Goal: Task Accomplishment & Management: Complete application form

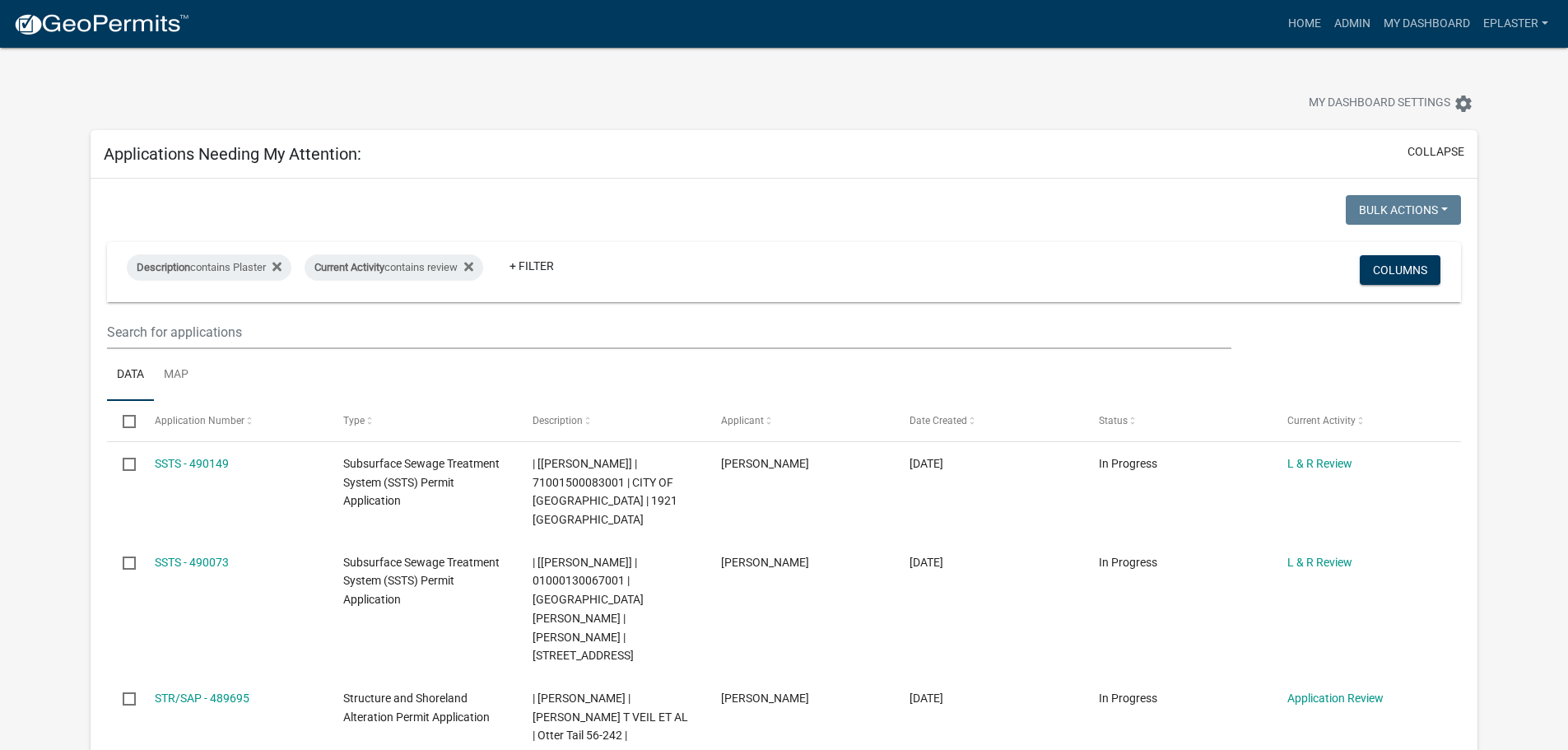
scroll to position [144, 0]
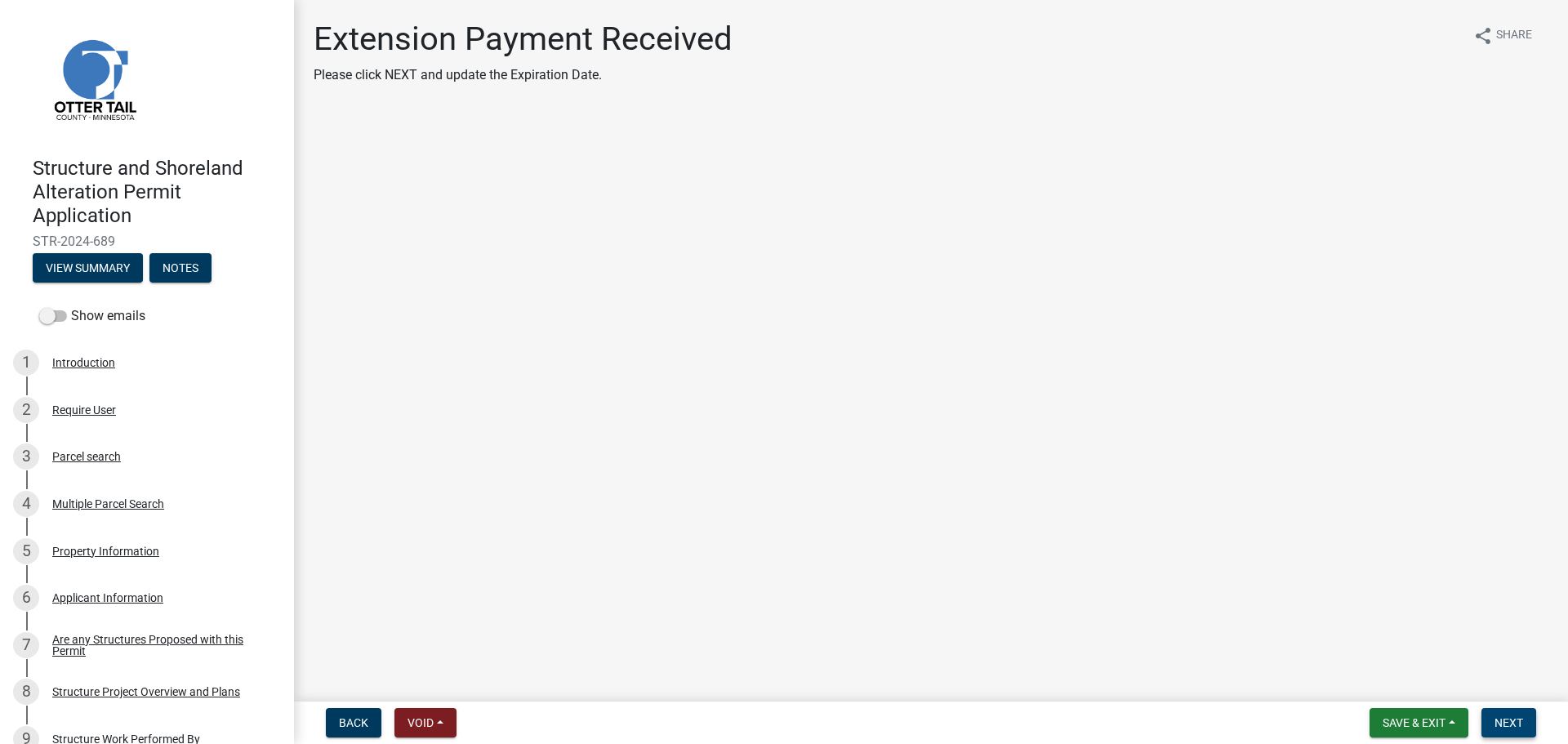
click at [1506, 712] on button "Next" at bounding box center [1508, 723] width 55 height 30
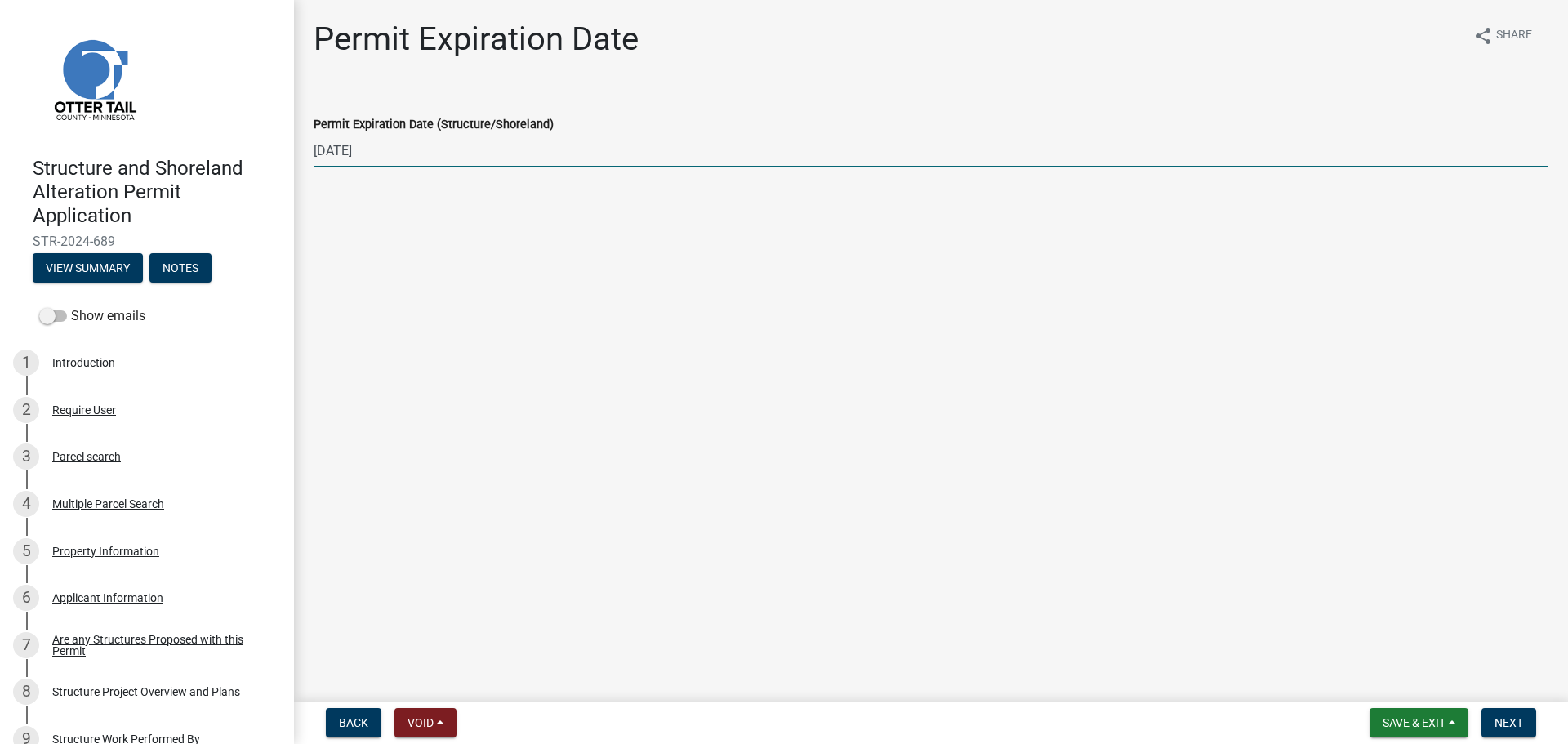
click at [381, 157] on input "10/09/2025" at bounding box center [931, 151] width 1236 height 34
type input "10/09/2026"
click at [1503, 712] on button "Next" at bounding box center [1508, 723] width 55 height 30
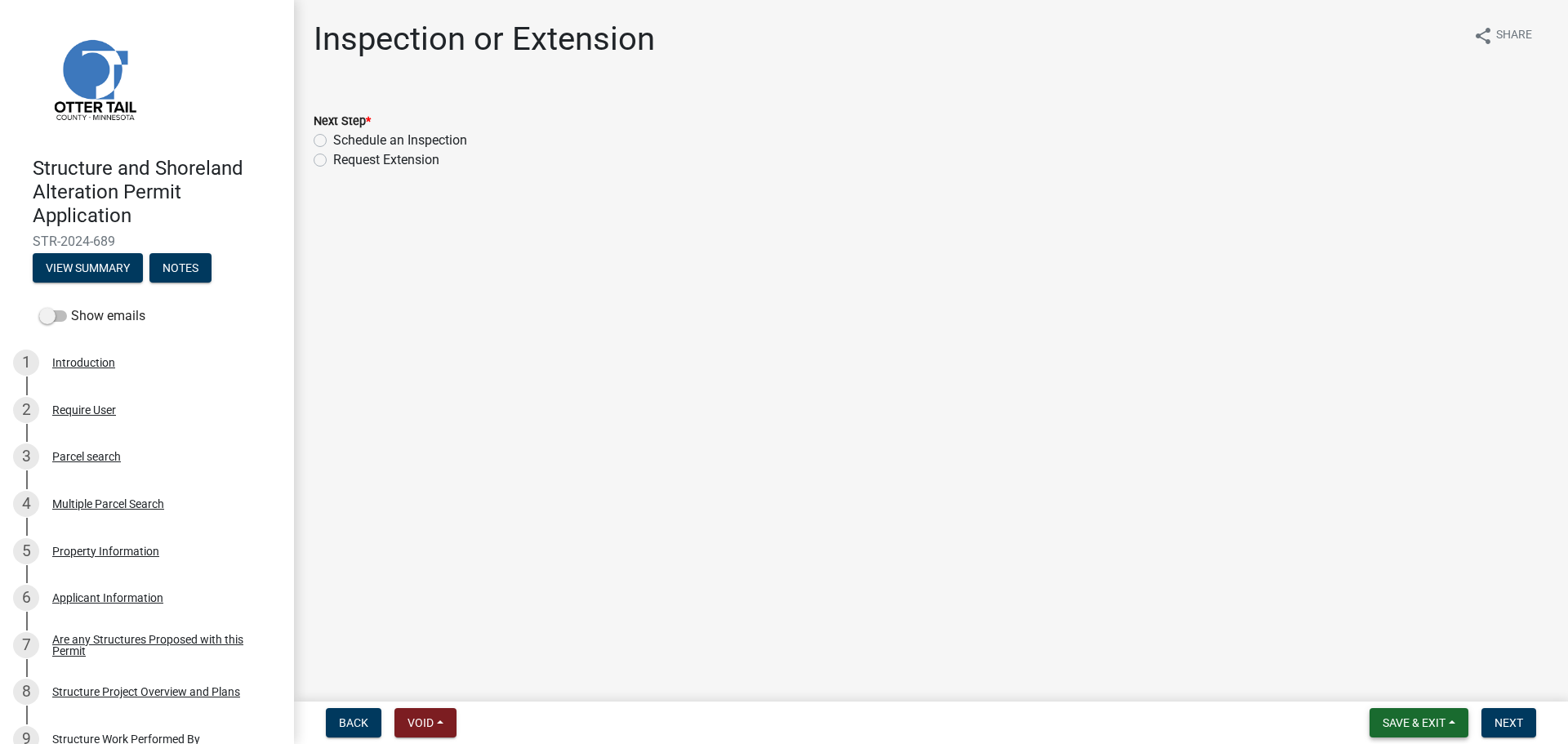
click at [1414, 718] on span "Save & Exit" at bounding box center [1414, 722] width 63 height 13
click at [1394, 672] on button "Save & Exit" at bounding box center [1403, 681] width 131 height 40
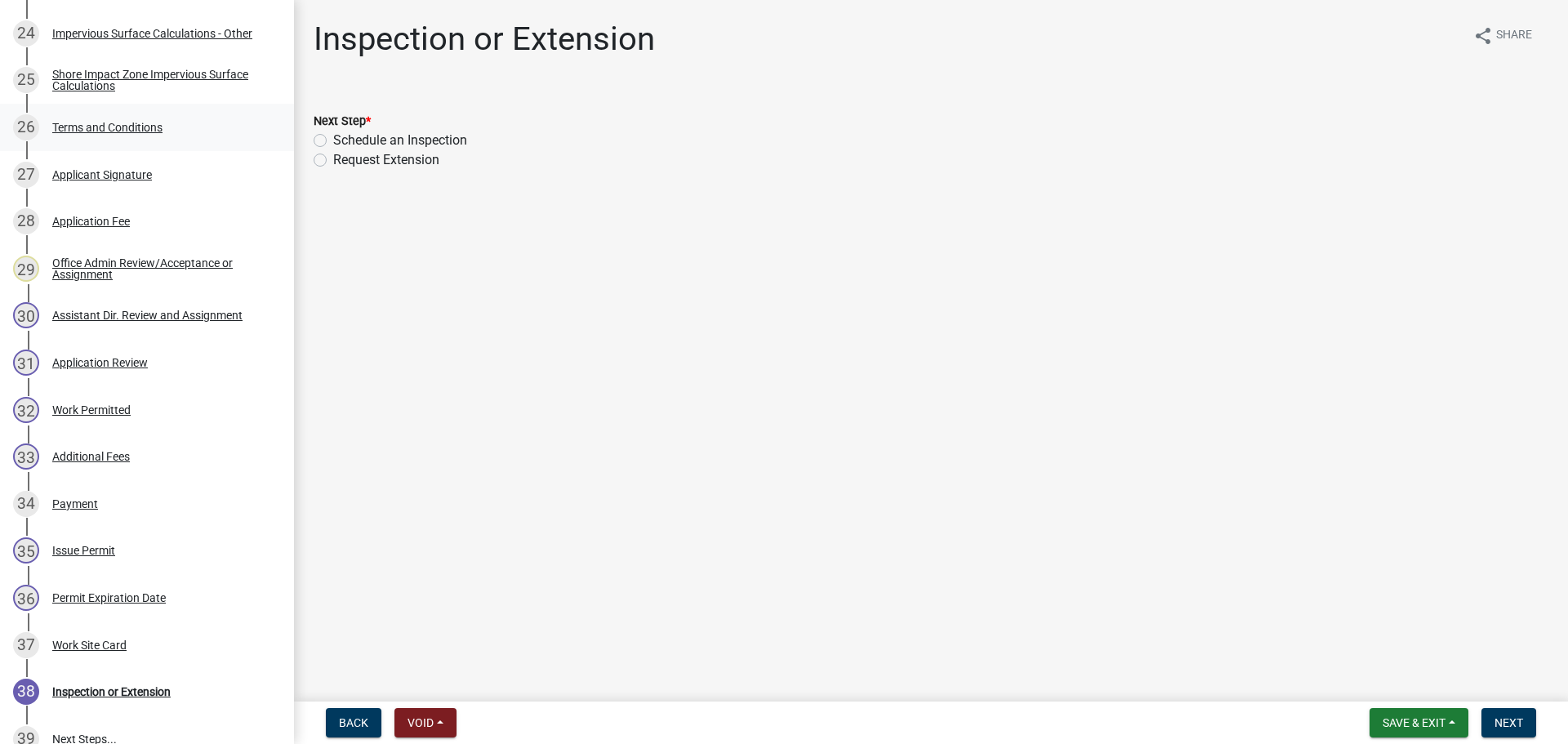
scroll to position [1619, 0]
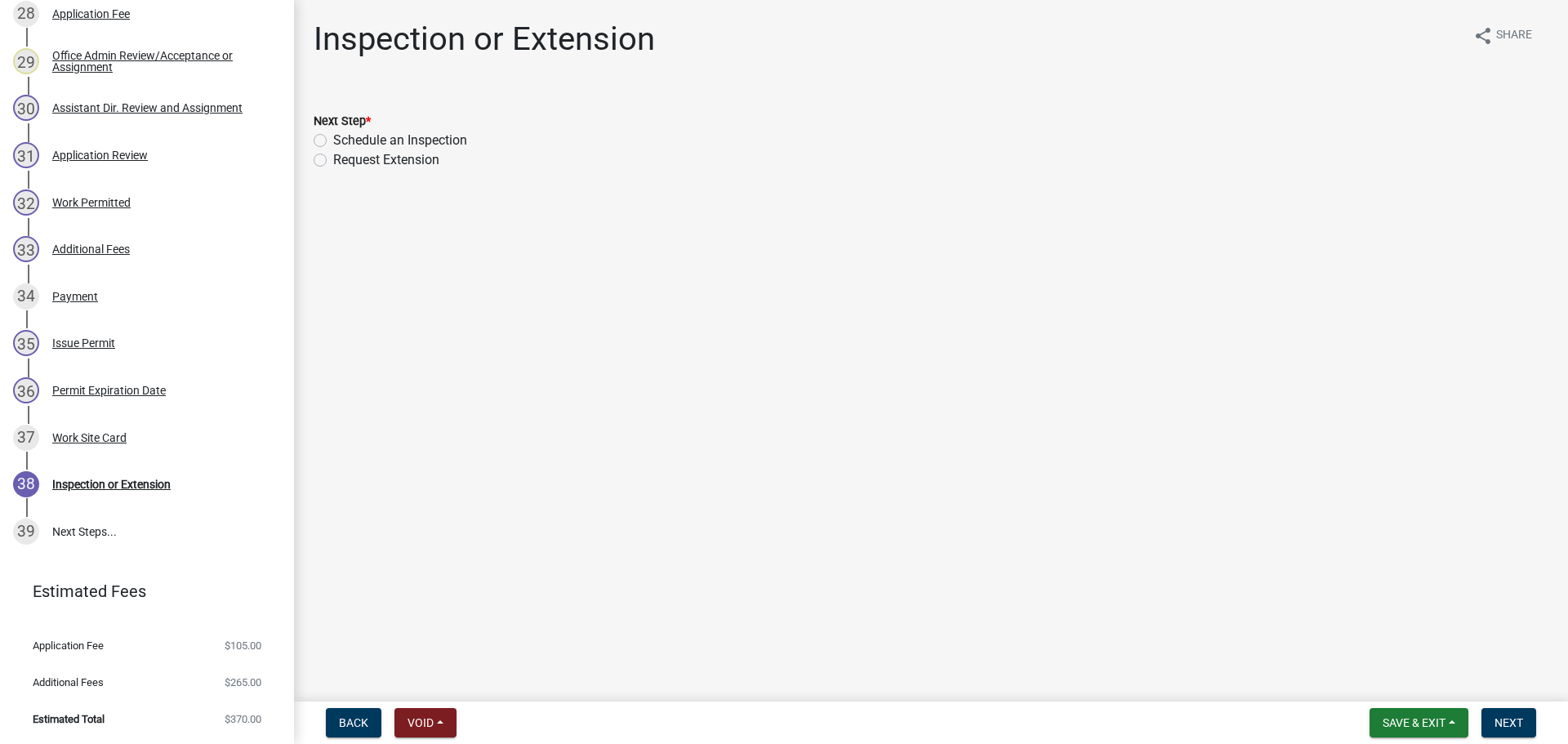
drag, startPoint x: 319, startPoint y: 139, endPoint x: 374, endPoint y: 161, distance: 59.2
click at [333, 139] on label "Schedule an Inspection" at bounding box center [400, 141] width 134 height 20
click at [333, 139] on input "Schedule an Inspection" at bounding box center [338, 136] width 11 height 11
radio input "true"
click at [1512, 723] on span "Next" at bounding box center [1508, 722] width 29 height 13
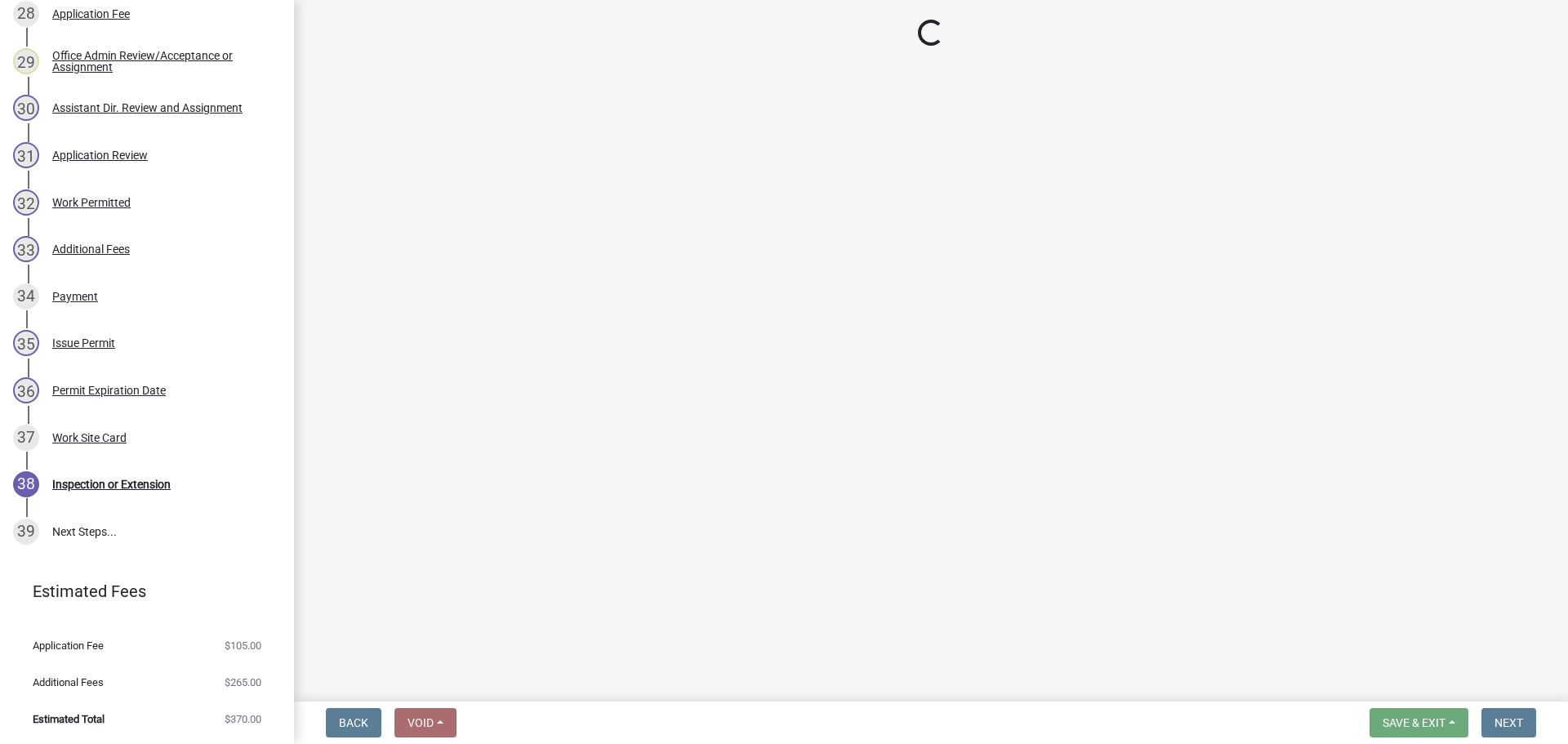
scroll to position [1712, 0]
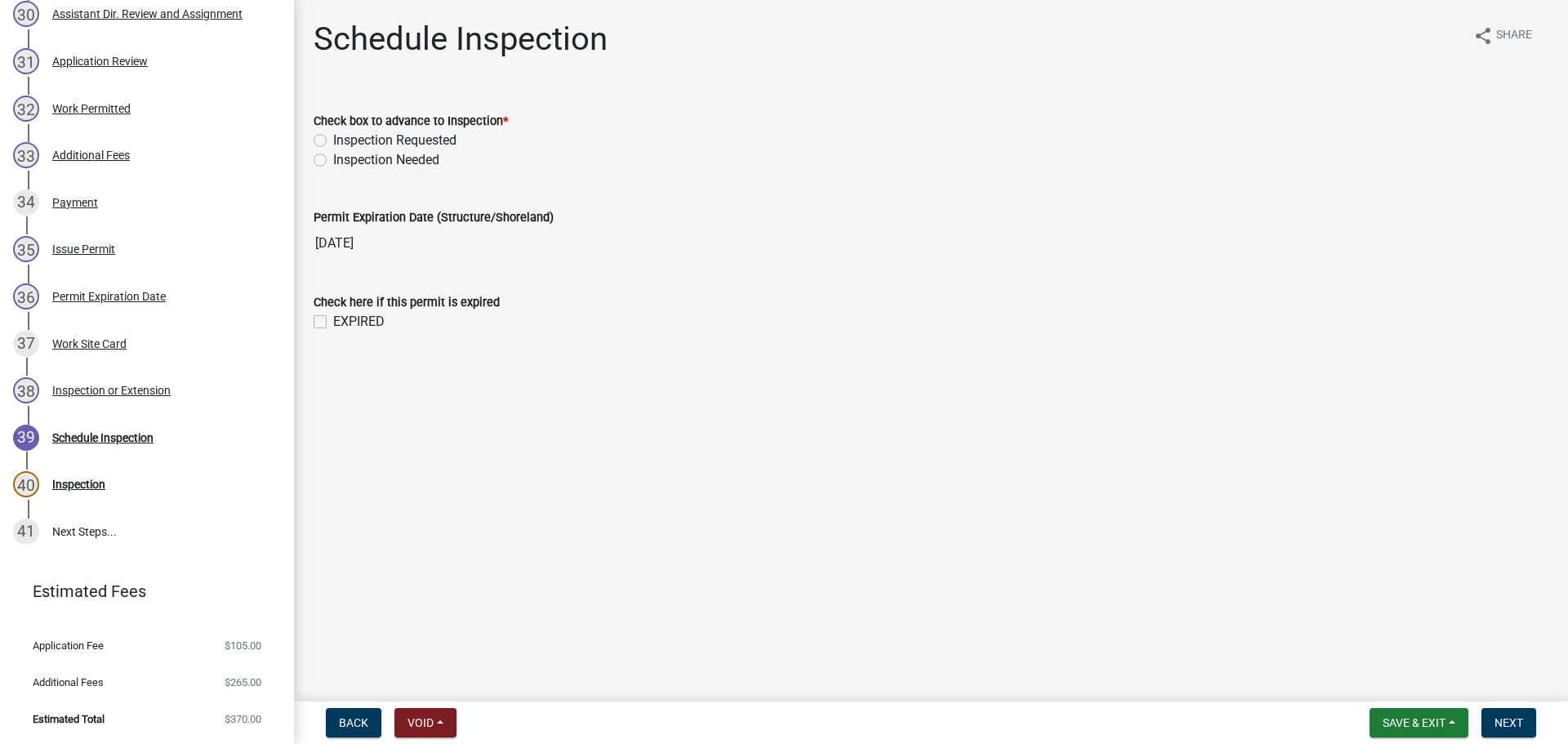
click at [333, 143] on label "Inspection Requested" at bounding box center [395, 141] width 123 height 20
click at [333, 141] on input "Inspection Requested" at bounding box center [338, 136] width 11 height 11
radio input "true"
click at [327, 320] on div "EXPIRED" at bounding box center [931, 321] width 1236 height 20
click at [333, 325] on label "EXPIRED" at bounding box center [359, 321] width 52 height 20
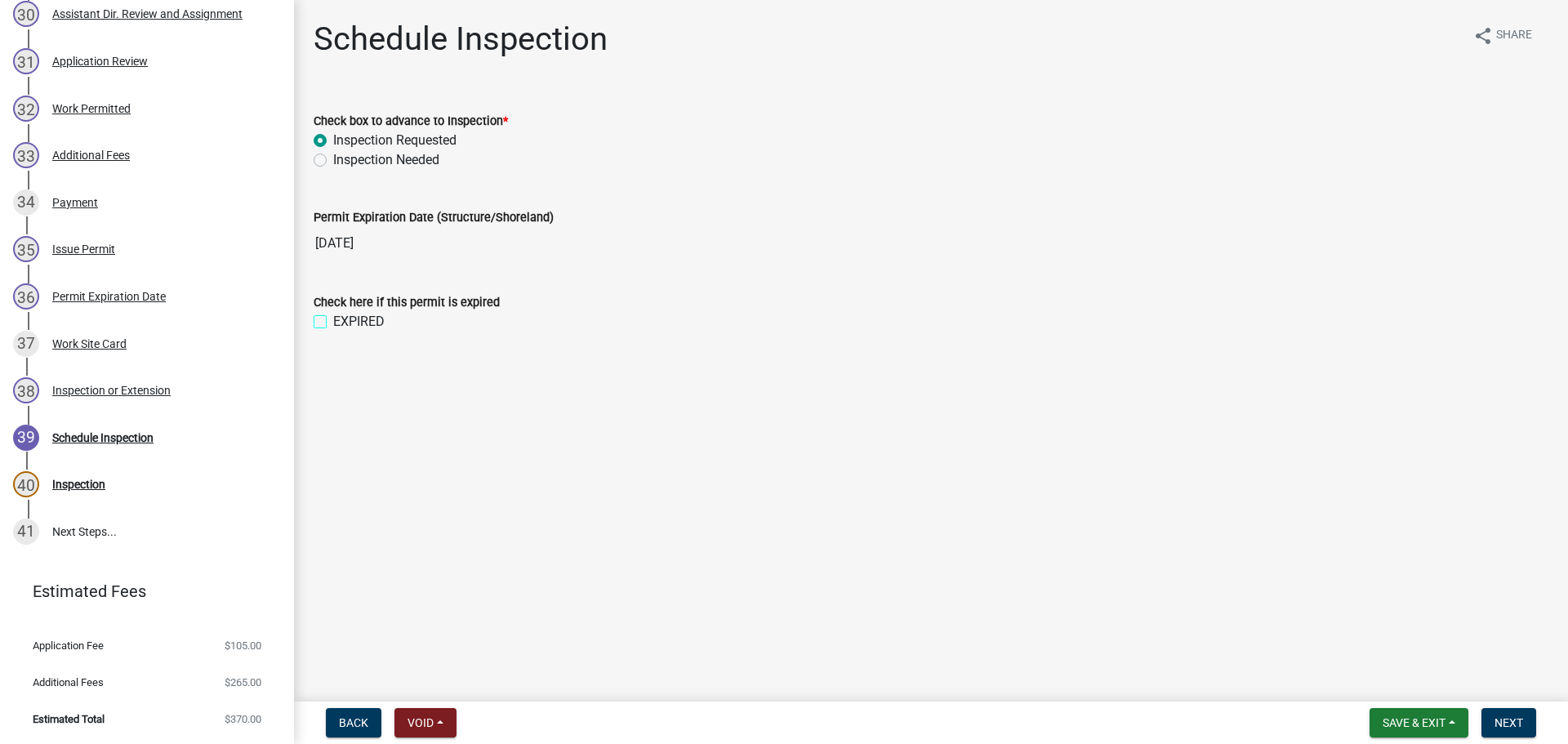
click at [333, 322] on input "EXPIRED" at bounding box center [338, 316] width 11 height 11
checkbox input "true"
click at [1489, 722] on button "Next" at bounding box center [1508, 723] width 55 height 30
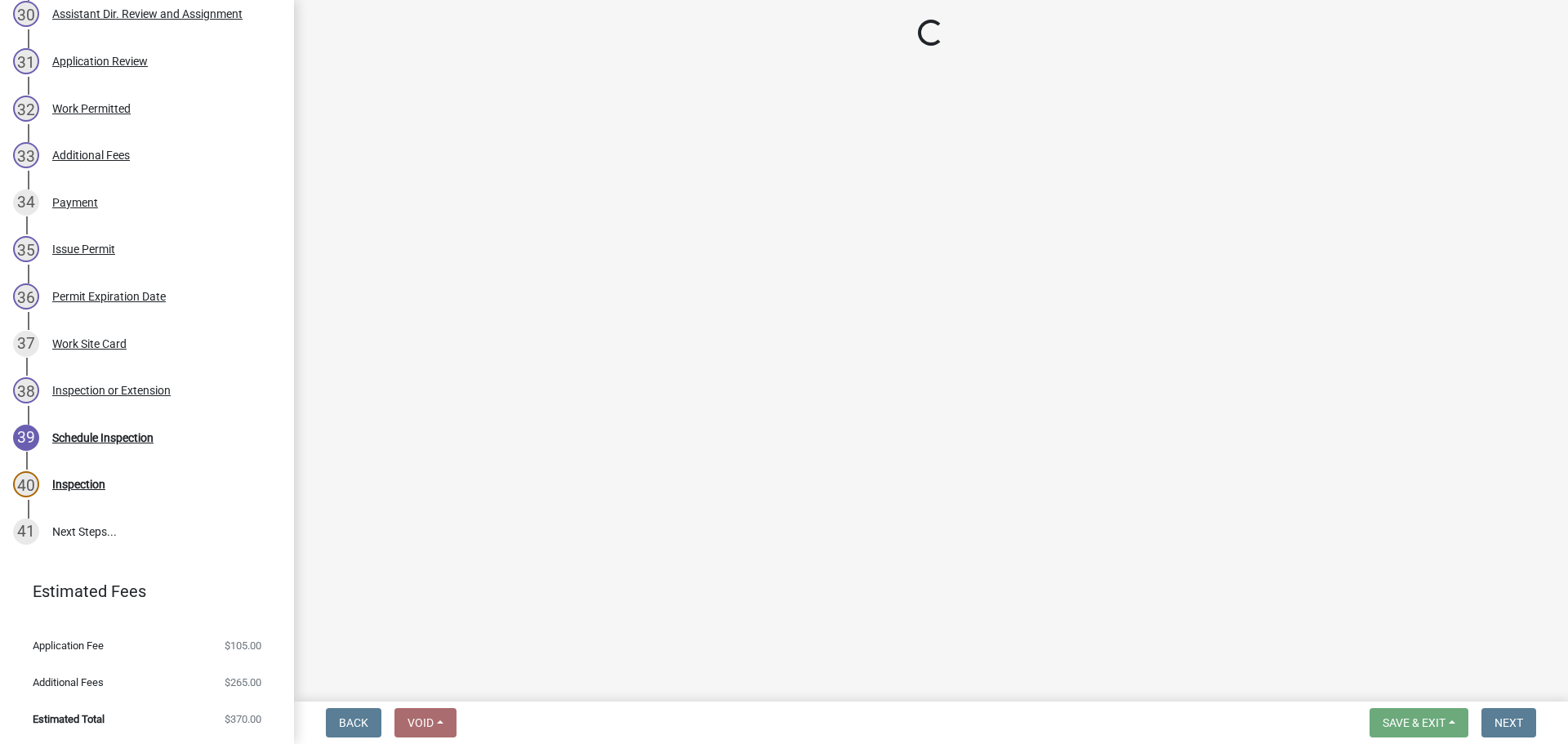
select select "710d5f49-2663-4e73-9718-d0c4e189f5ed"
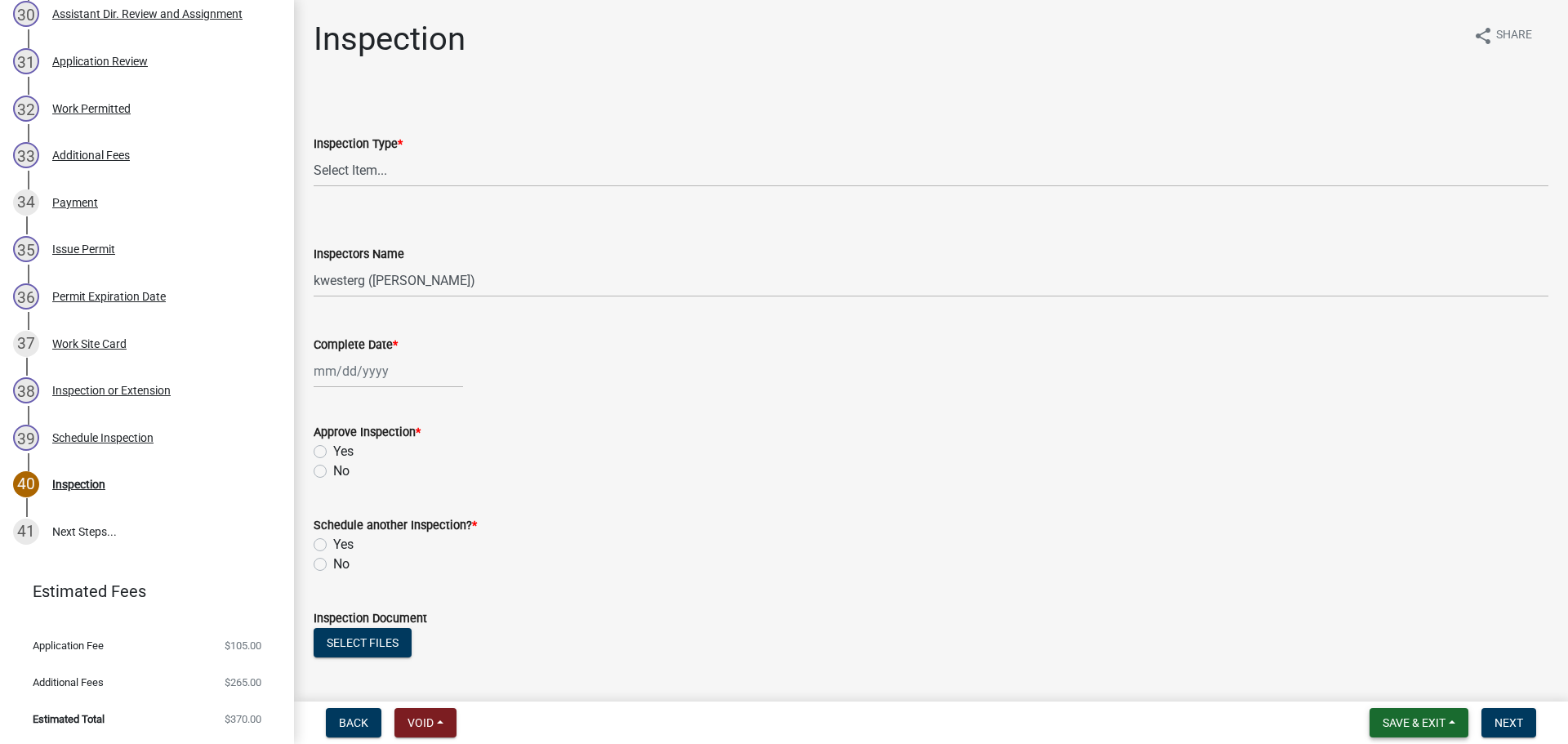
click at [1407, 727] on span "Save & Exit" at bounding box center [1414, 722] width 63 height 13
click at [1416, 671] on button "Save & Exit" at bounding box center [1403, 681] width 131 height 40
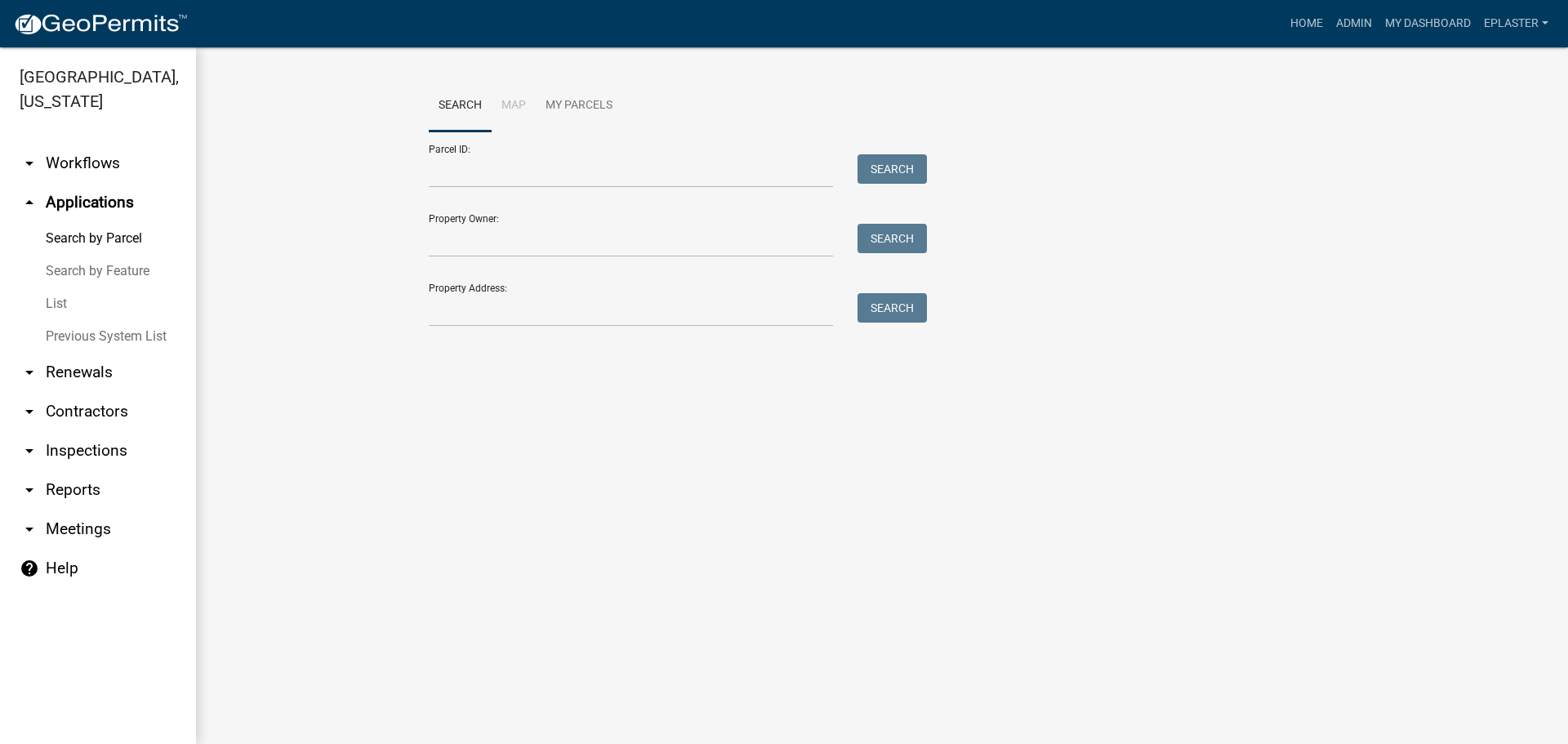
click at [488, 328] on div "Search Map My Parcels Parcel ID: Search Property Owner: Search Property Address…" at bounding box center [882, 210] width 931 height 261
click at [493, 316] on input "Property Address:" at bounding box center [630, 310] width 404 height 34
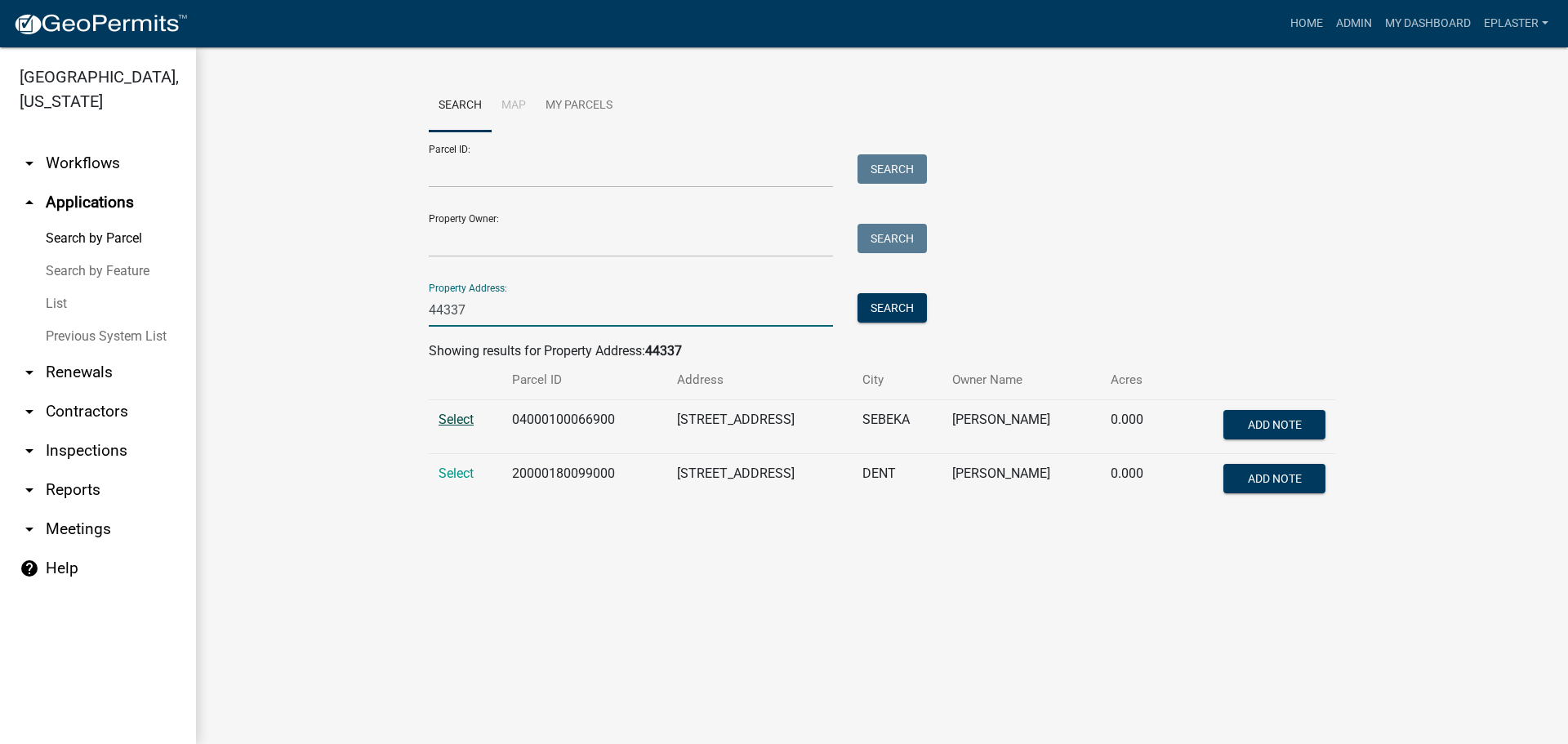
type input "44337"
click at [453, 414] on span "Select" at bounding box center [456, 420] width 35 height 16
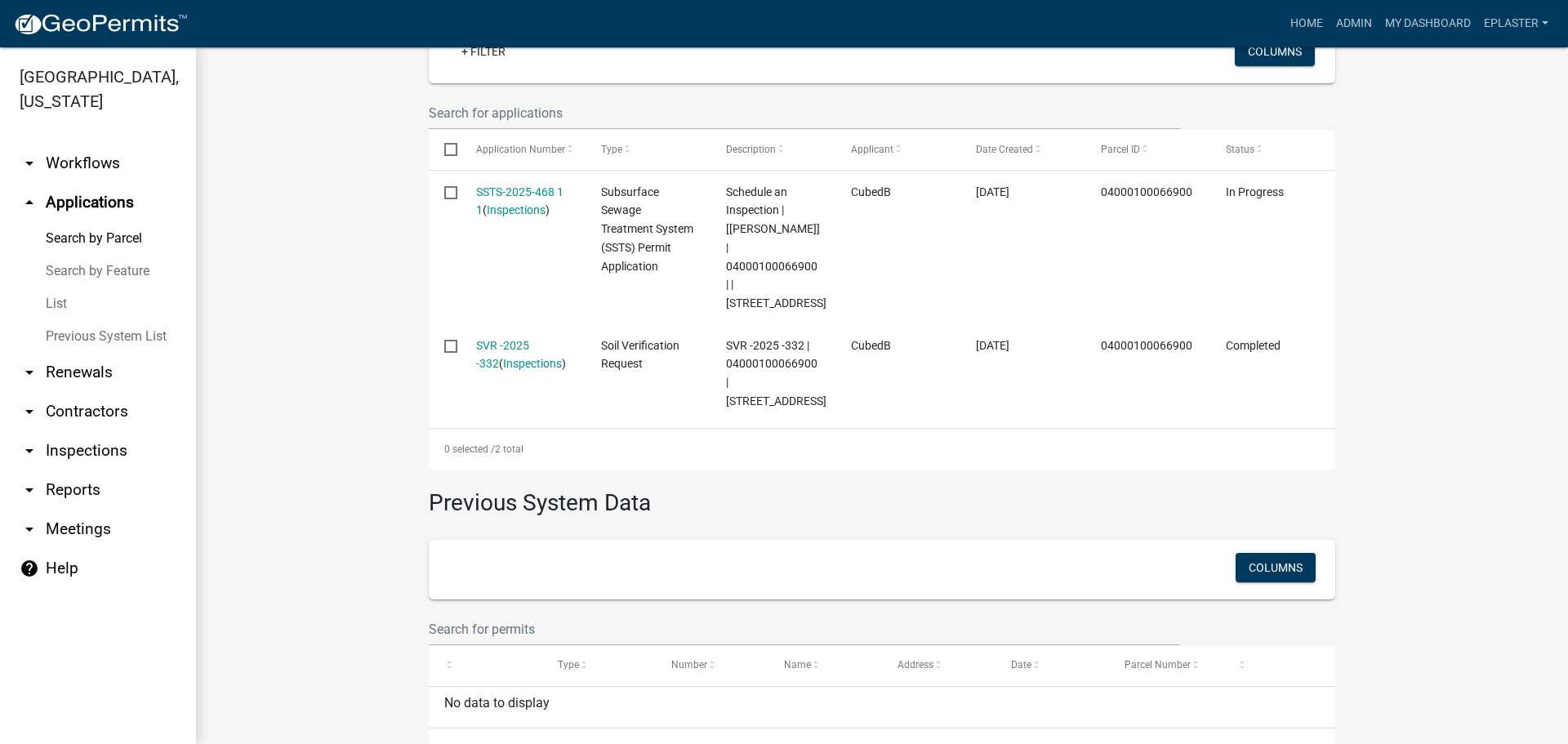
scroll to position [490, 0]
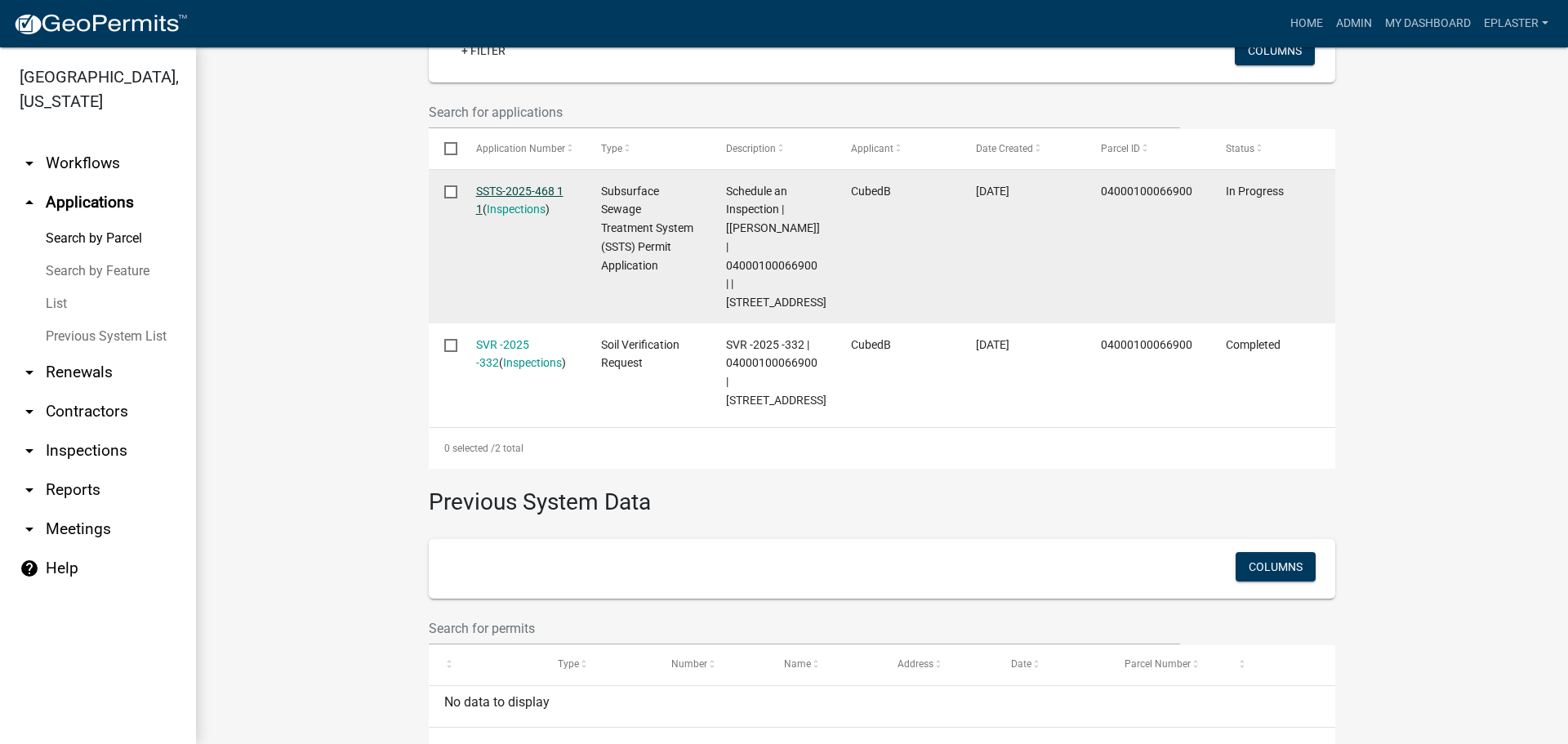
click at [554, 194] on link "SSTS-2025-468 1 1" at bounding box center [520, 200] width 87 height 32
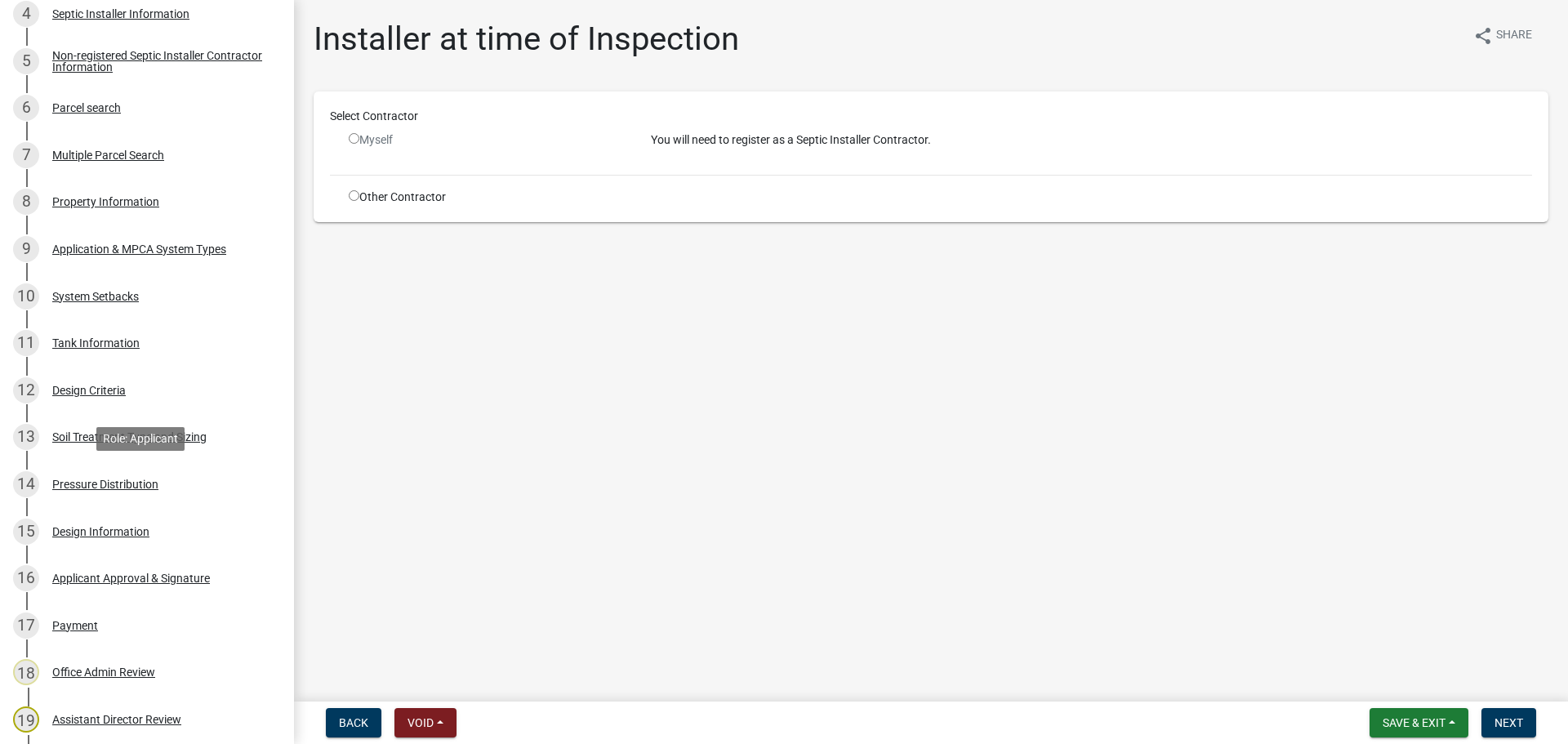
scroll to position [1082, 0]
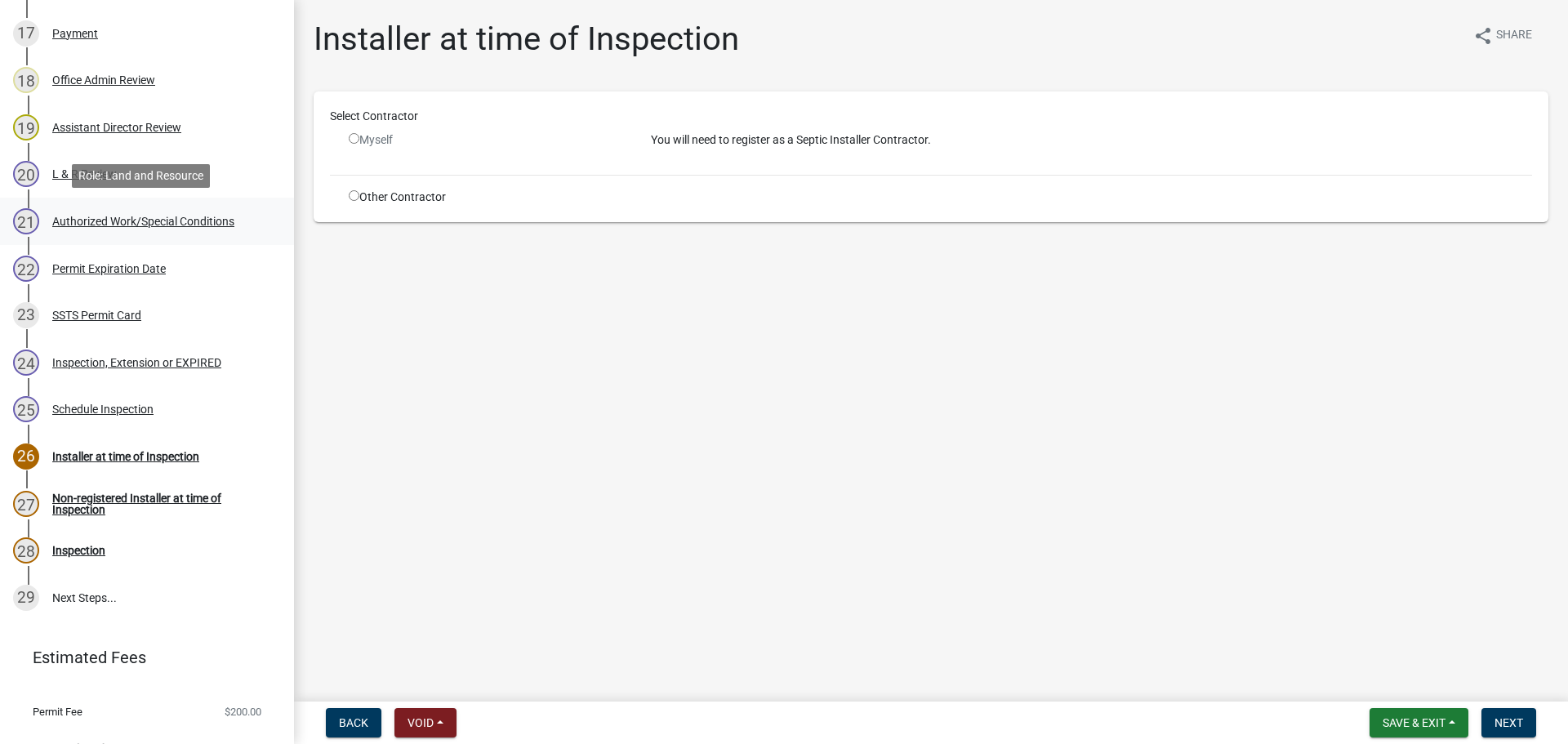
click at [131, 201] on link "21 Authorized Work/Special Conditions" at bounding box center [147, 221] width 294 height 48
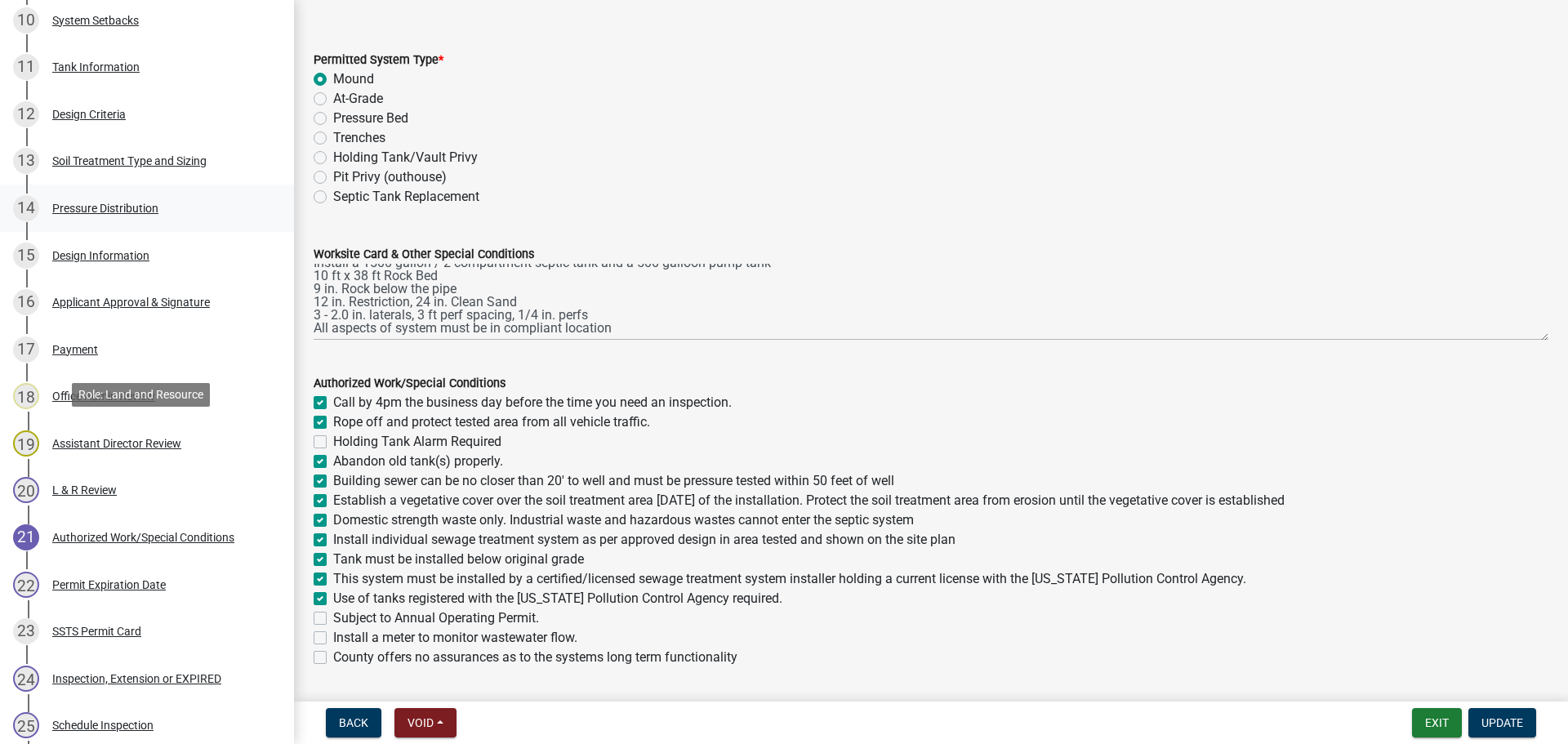
scroll to position [735, 0]
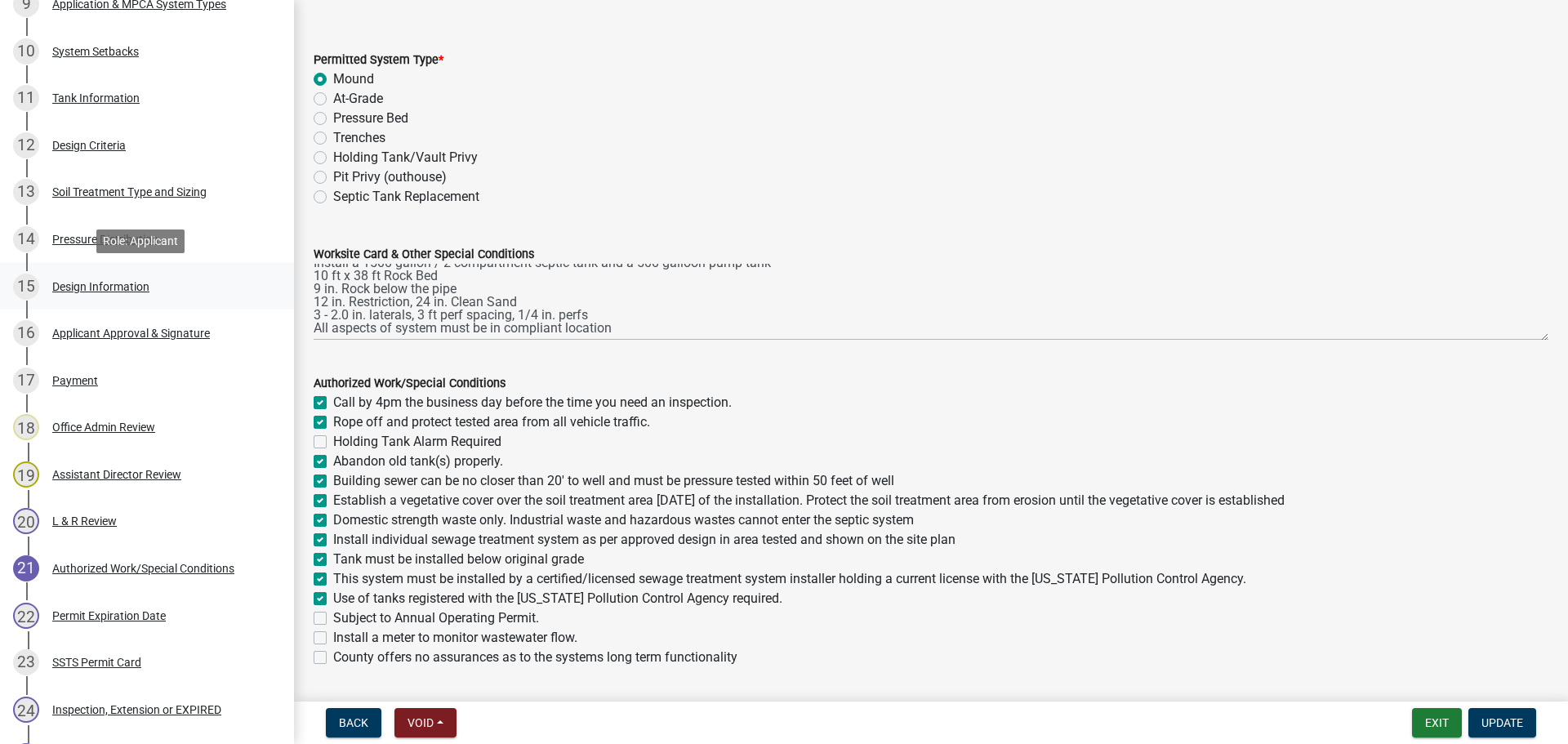
click at [138, 279] on div "15 Design Information" at bounding box center [140, 287] width 255 height 26
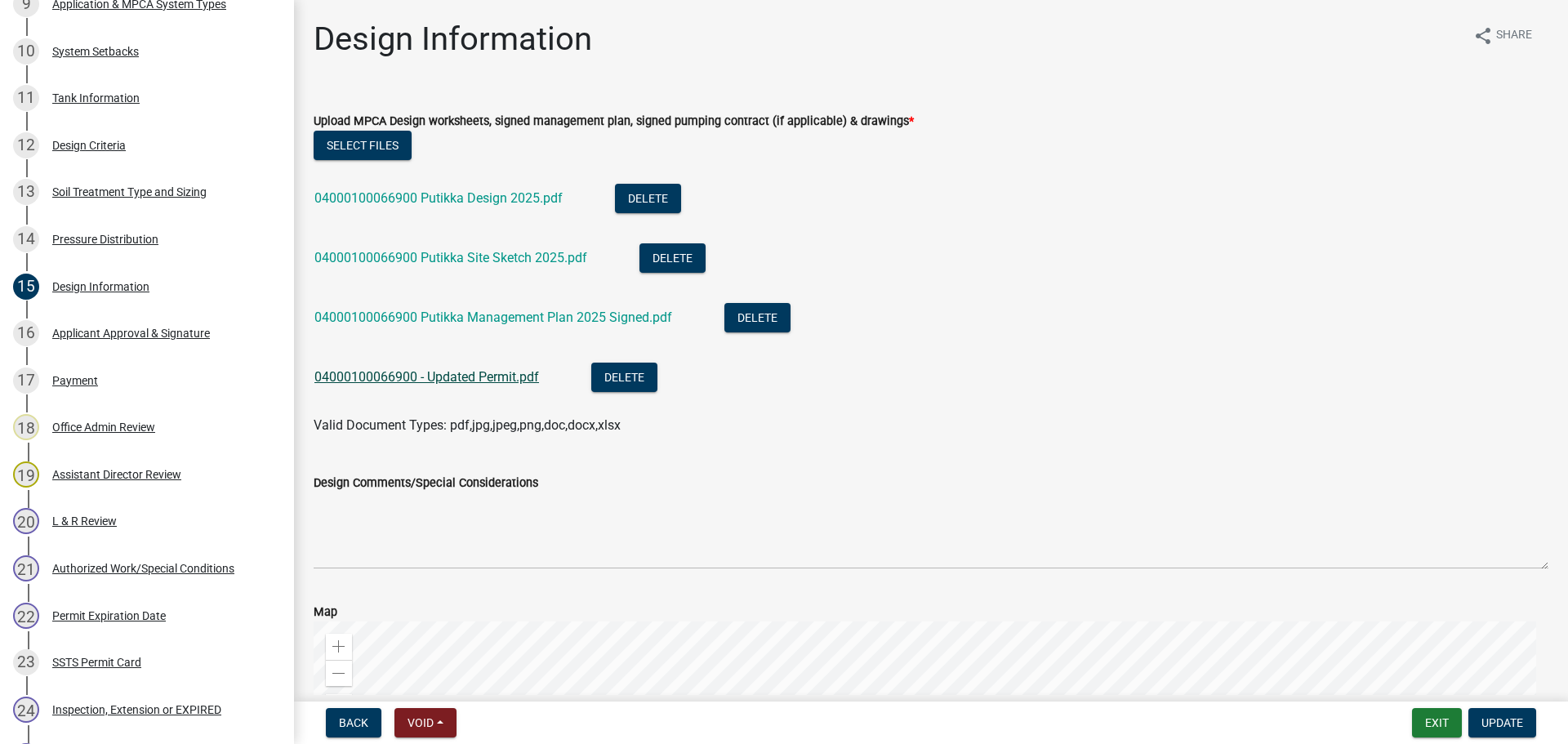
click at [409, 383] on link "04000100066900 - Updated Permit.pdf" at bounding box center [427, 377] width 224 height 16
click at [452, 189] on div "04000100066900 Putikka Design 2025.pdf" at bounding box center [452, 200] width 275 height 34
click at [464, 261] on link "04000100066900 Putikka Site Sketch 2025.pdf" at bounding box center [451, 258] width 273 height 16
click at [1446, 720] on button "Exit" at bounding box center [1437, 723] width 50 height 30
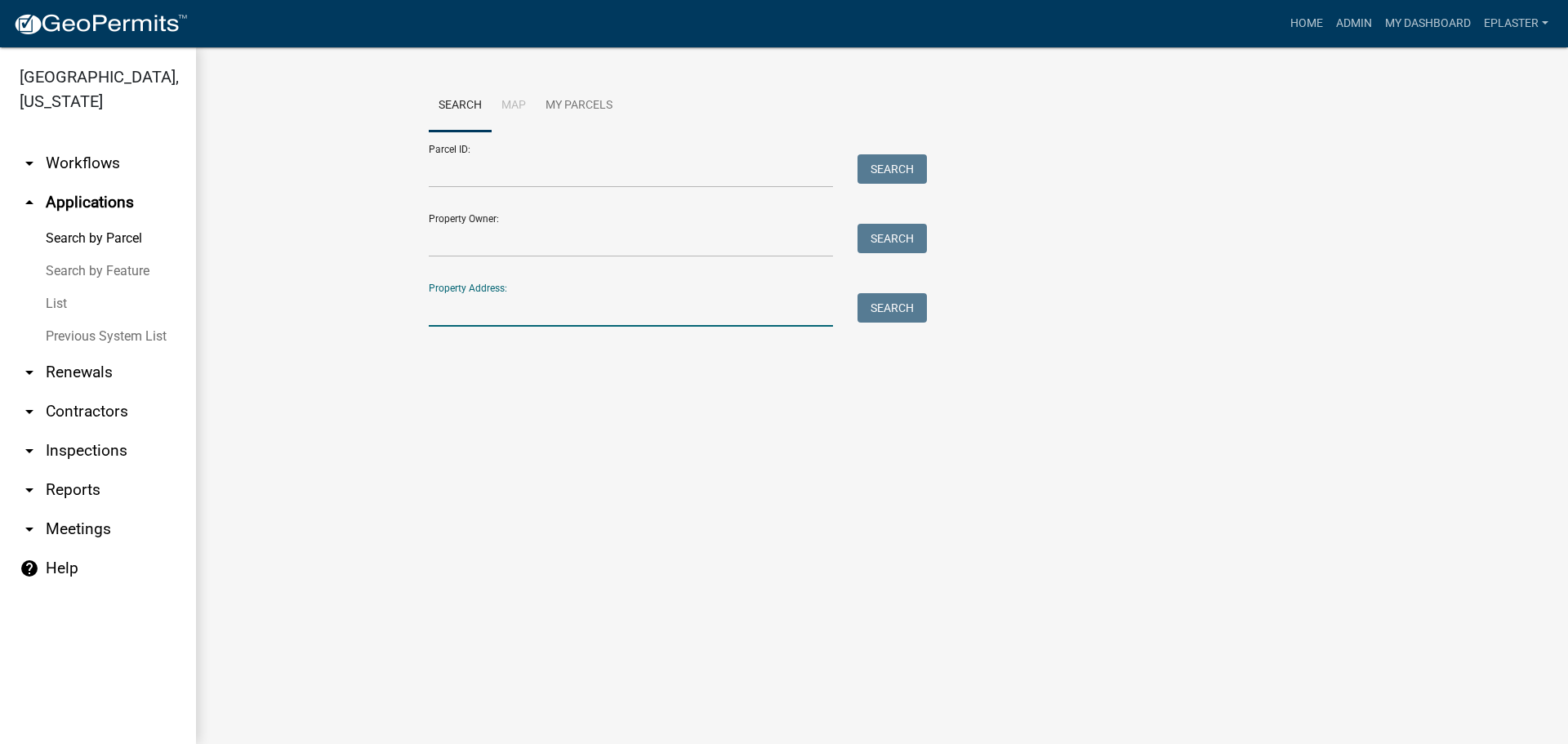
click at [440, 315] on input "Property Address:" at bounding box center [630, 310] width 404 height 34
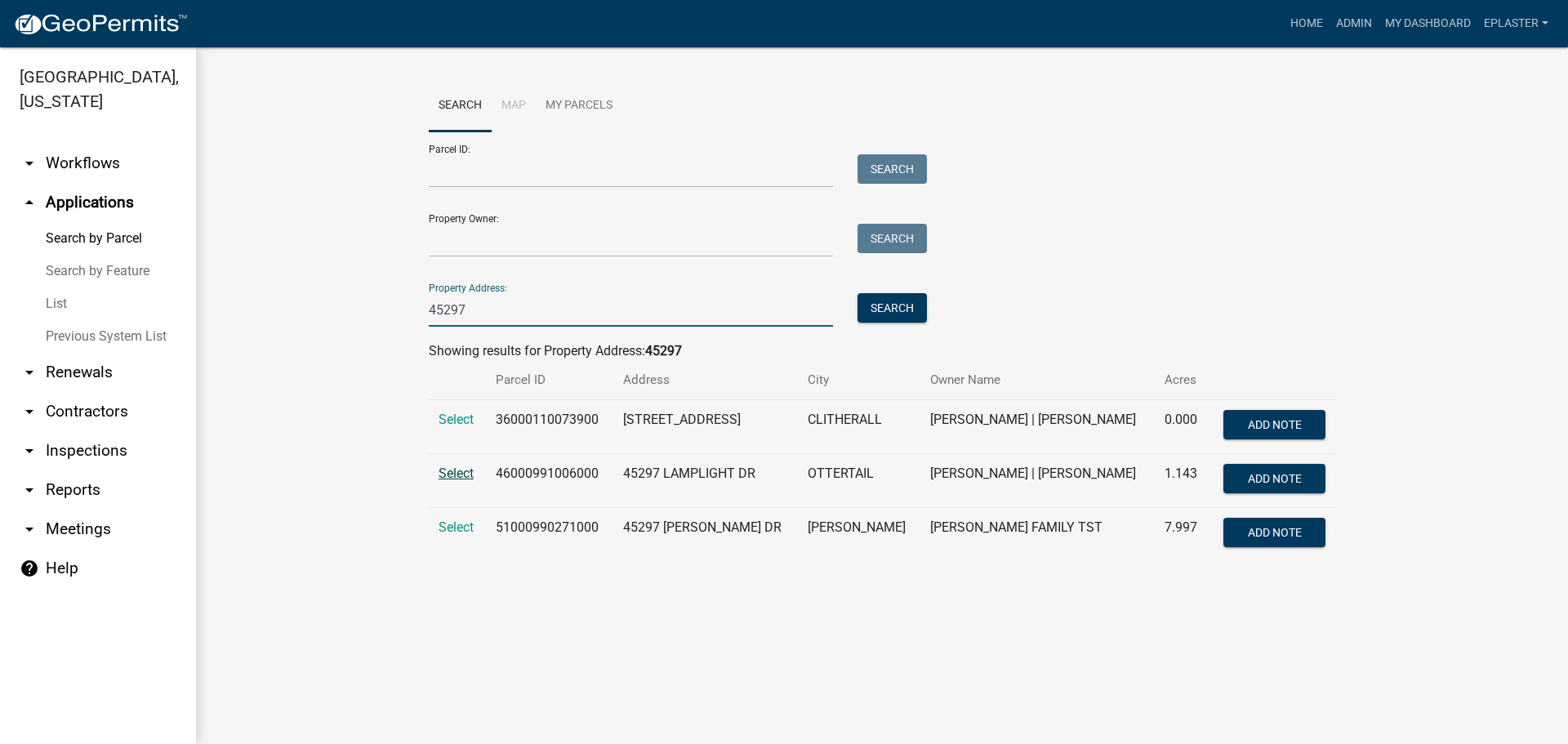
type input "45297"
click at [450, 473] on span "Select" at bounding box center [456, 473] width 35 height 16
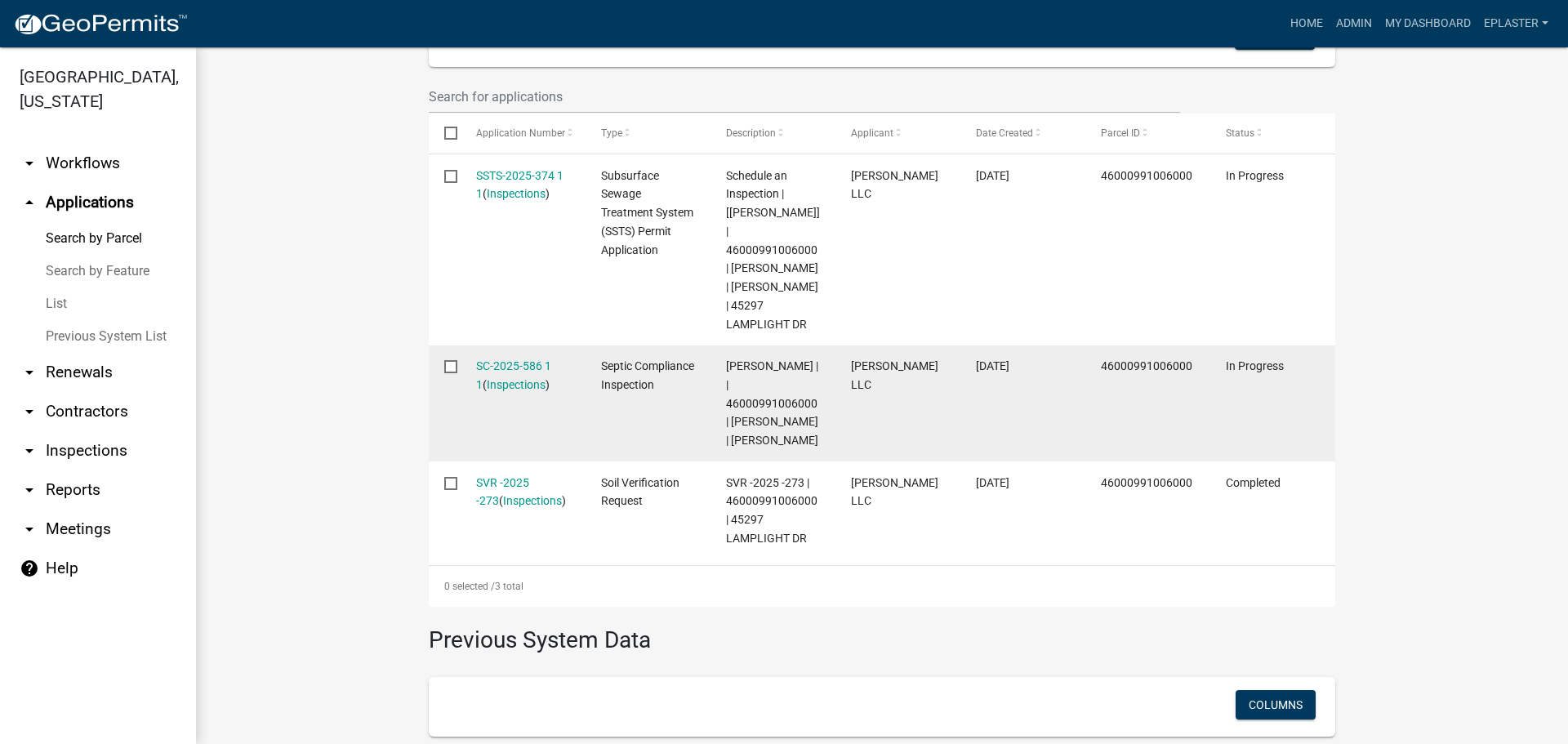
scroll to position [510, 0]
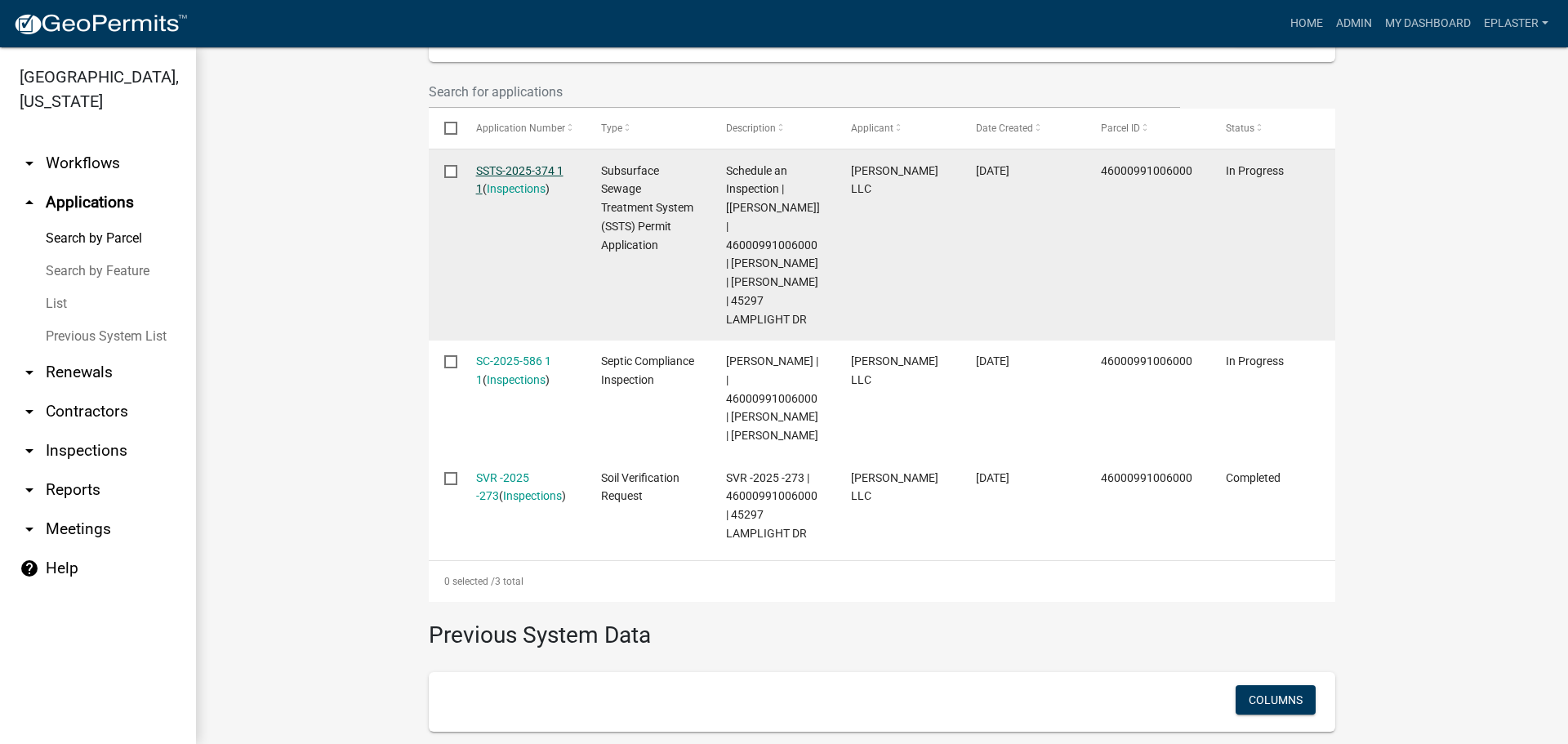
click at [516, 172] on link "SSTS-2025-374 1 1" at bounding box center [520, 180] width 87 height 32
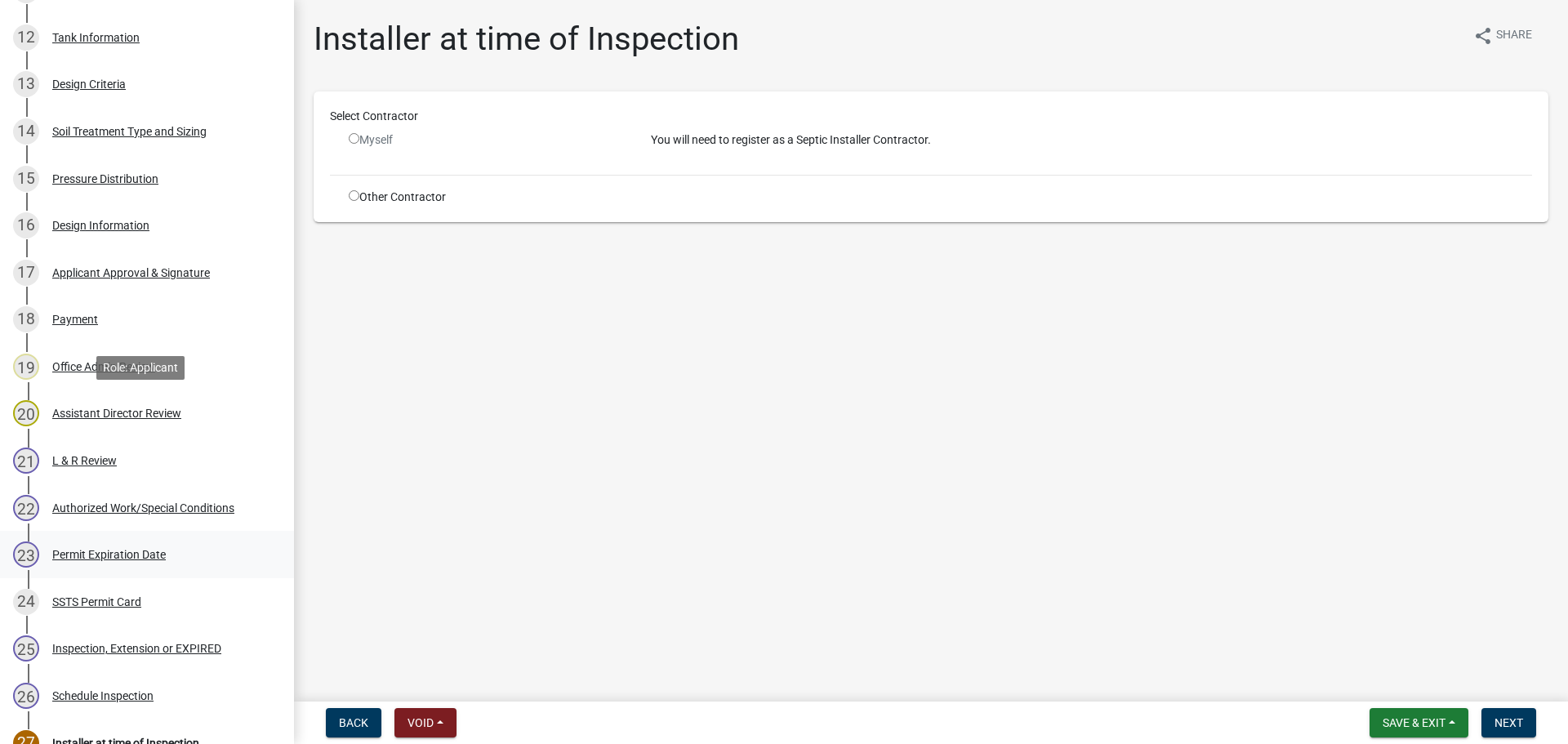
scroll to position [898, 0]
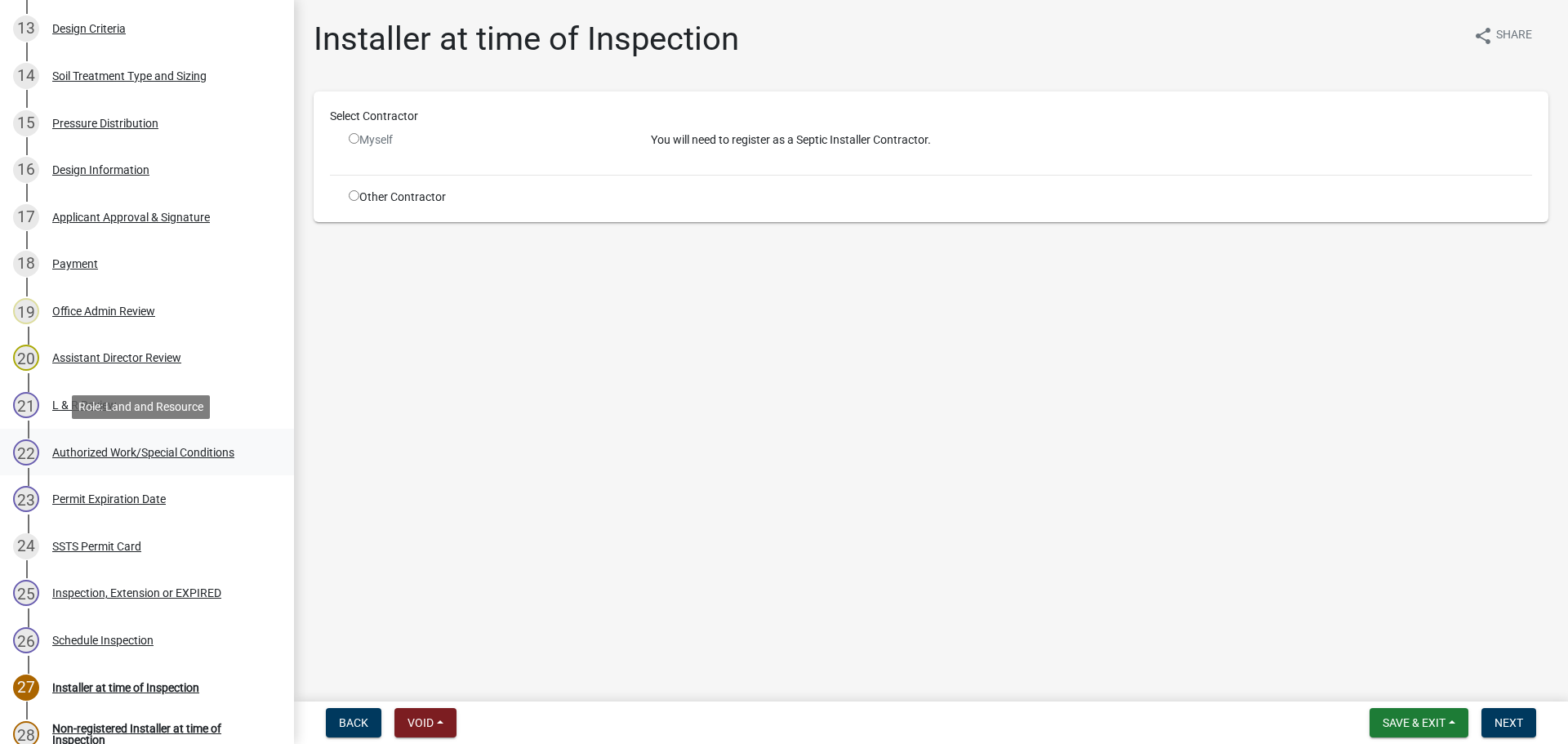
click at [136, 456] on div "Authorized Work/Special Conditions" at bounding box center [144, 452] width 183 height 12
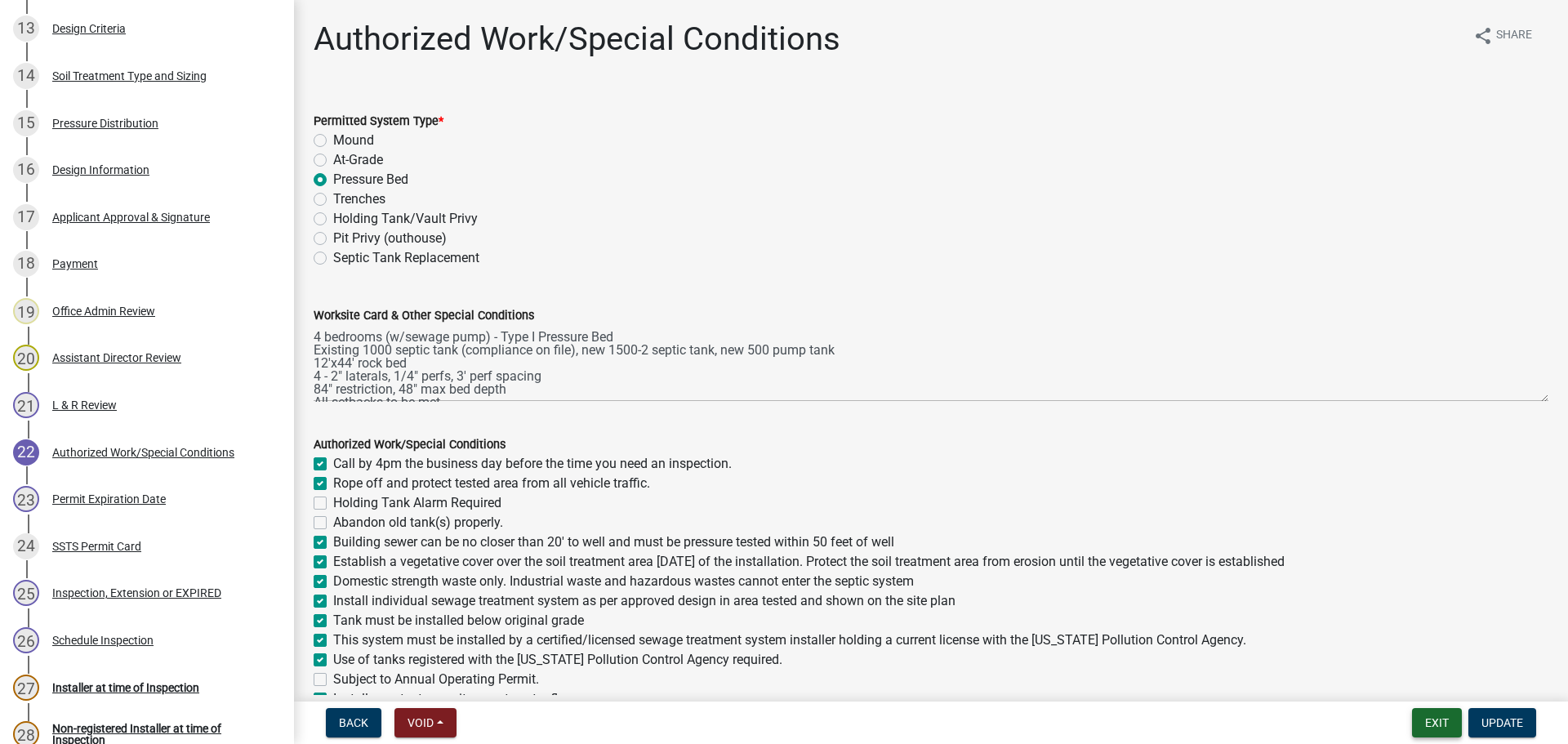
click at [1432, 719] on button "Exit" at bounding box center [1437, 723] width 50 height 30
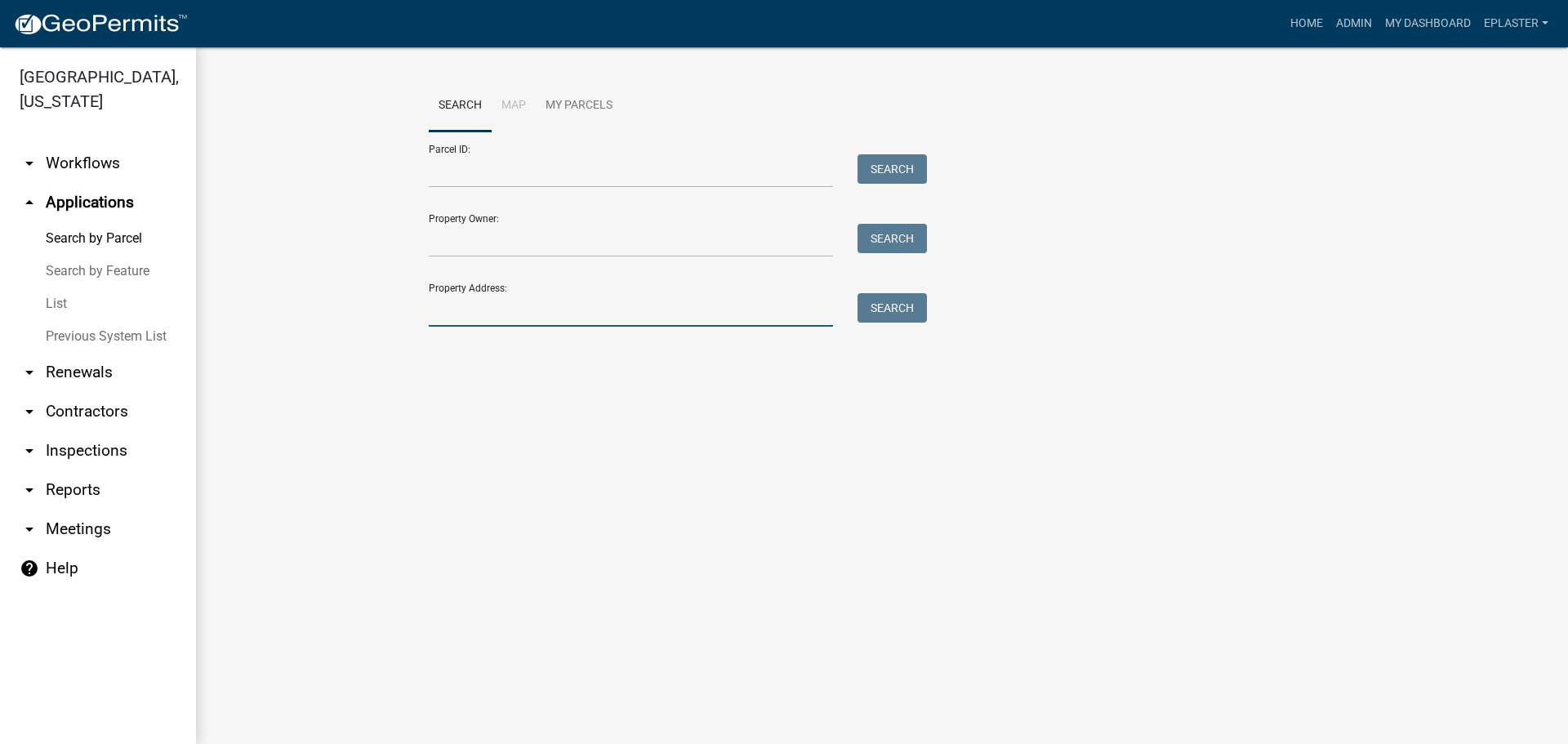
click at [567, 304] on input "Property Address:" at bounding box center [630, 310] width 404 height 34
click at [520, 170] on input "Parcel ID:" at bounding box center [630, 172] width 404 height 34
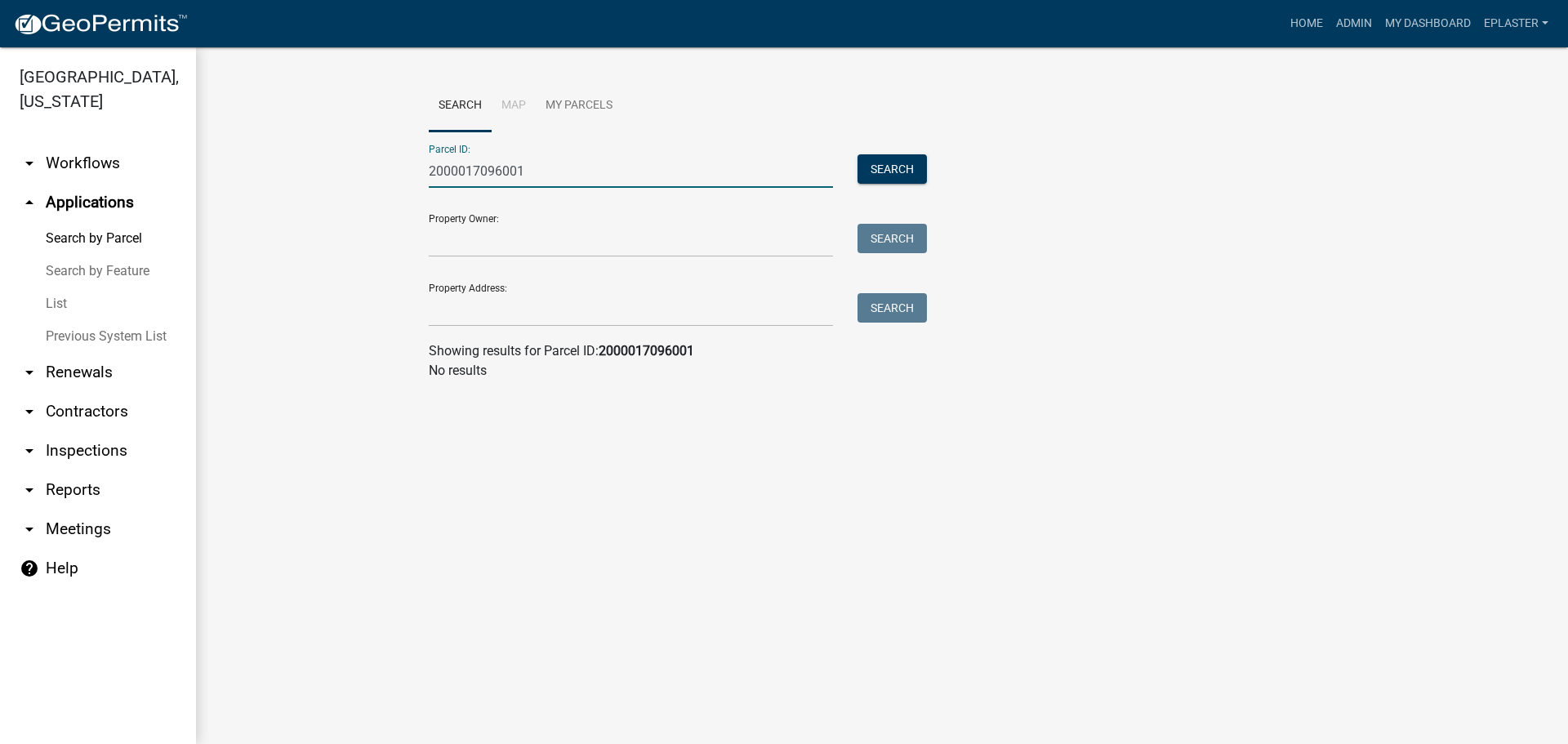
click at [487, 172] on input "2000017096001" at bounding box center [630, 172] width 404 height 34
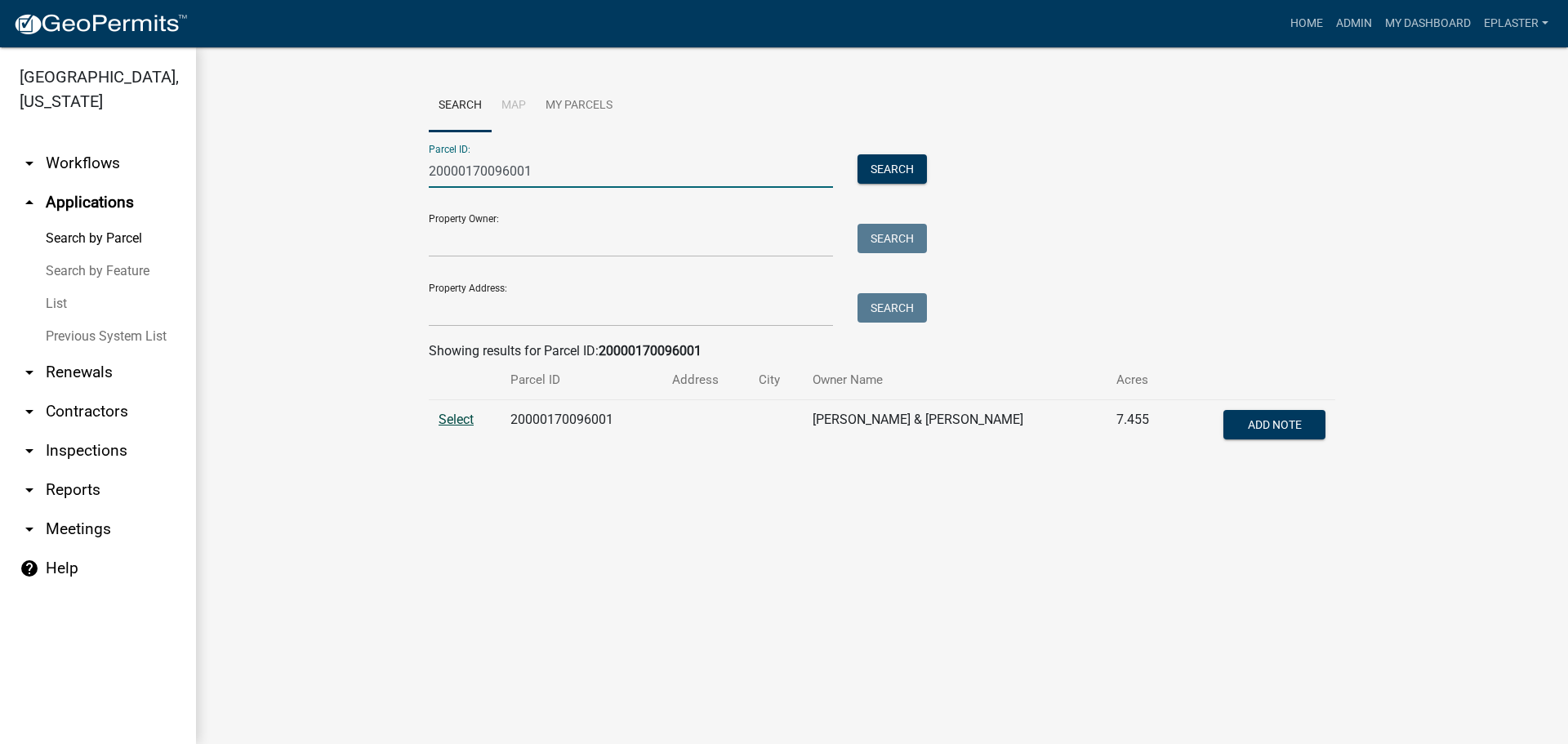
type input "20000170096001"
click at [453, 415] on span "Select" at bounding box center [456, 420] width 35 height 16
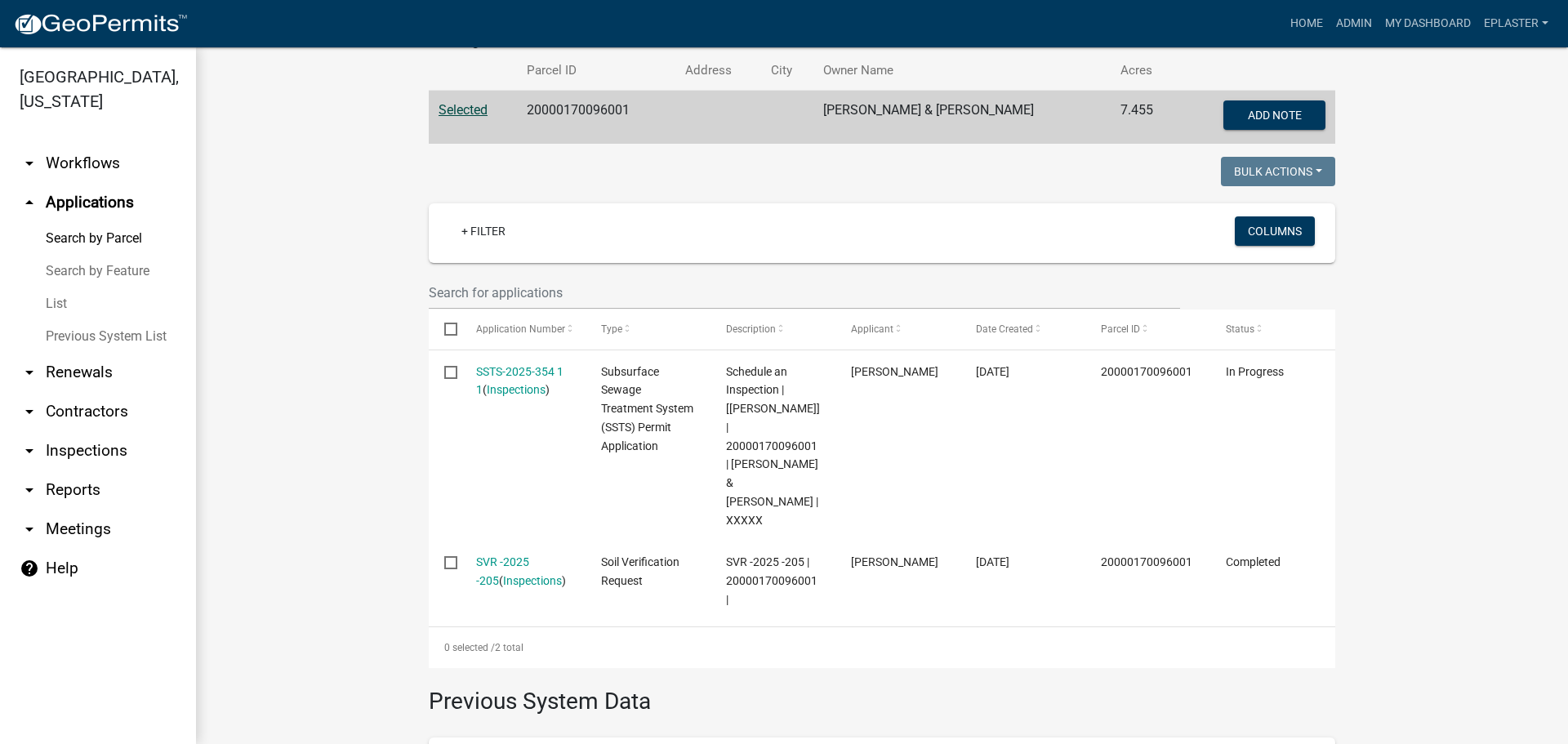
scroll to position [330, 0]
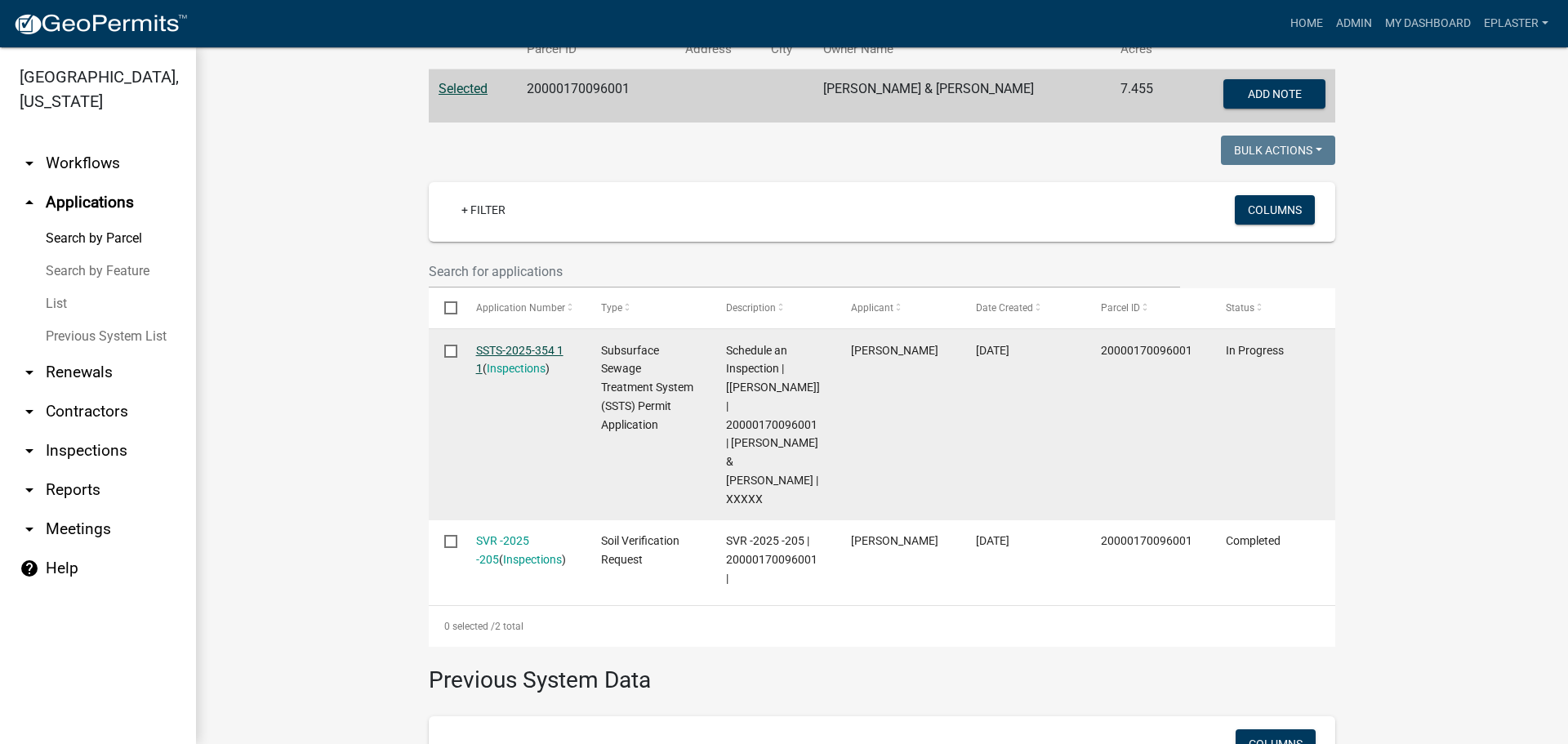
click at [536, 350] on link "SSTS-2025-354 1 1" at bounding box center [520, 360] width 87 height 32
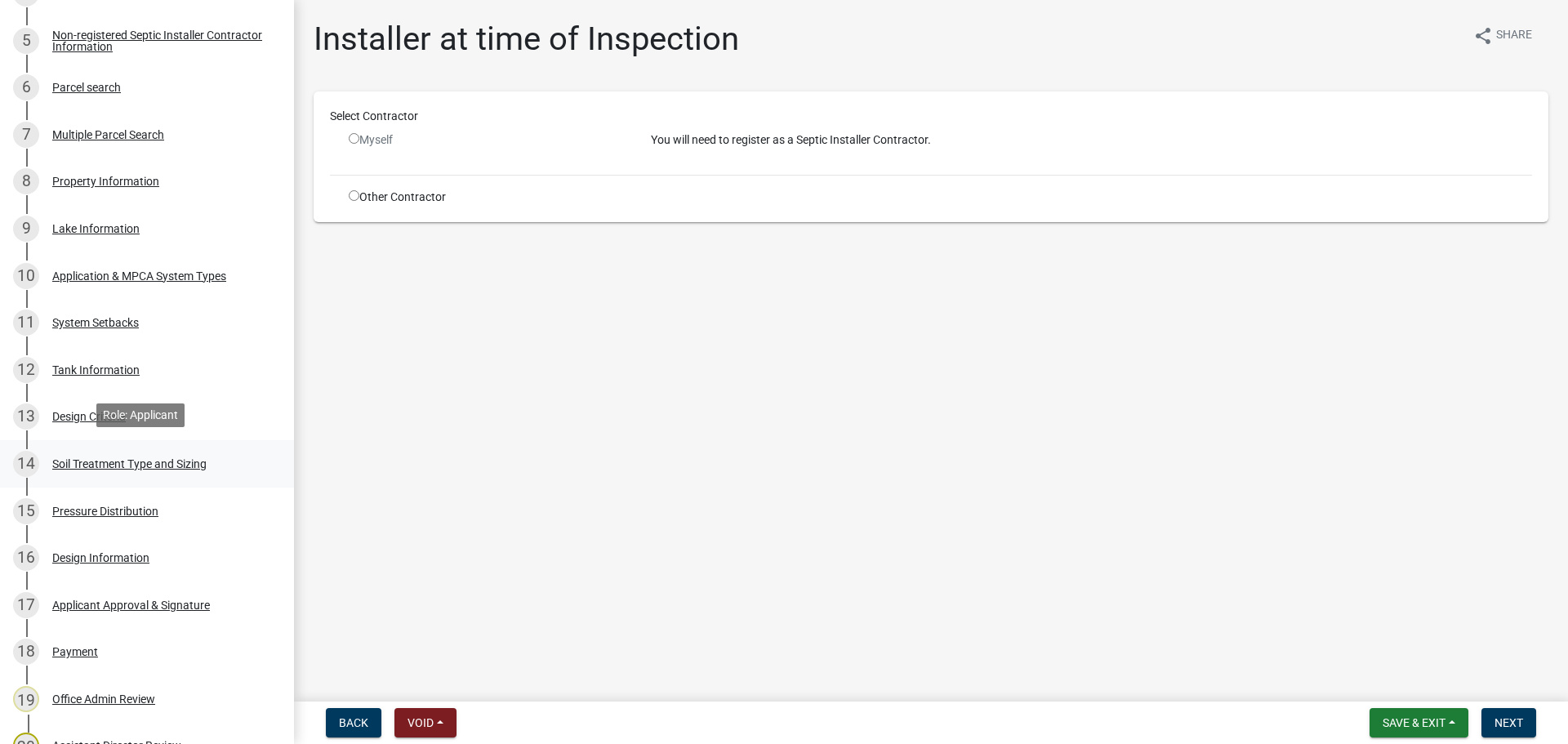
scroll to position [919, 0]
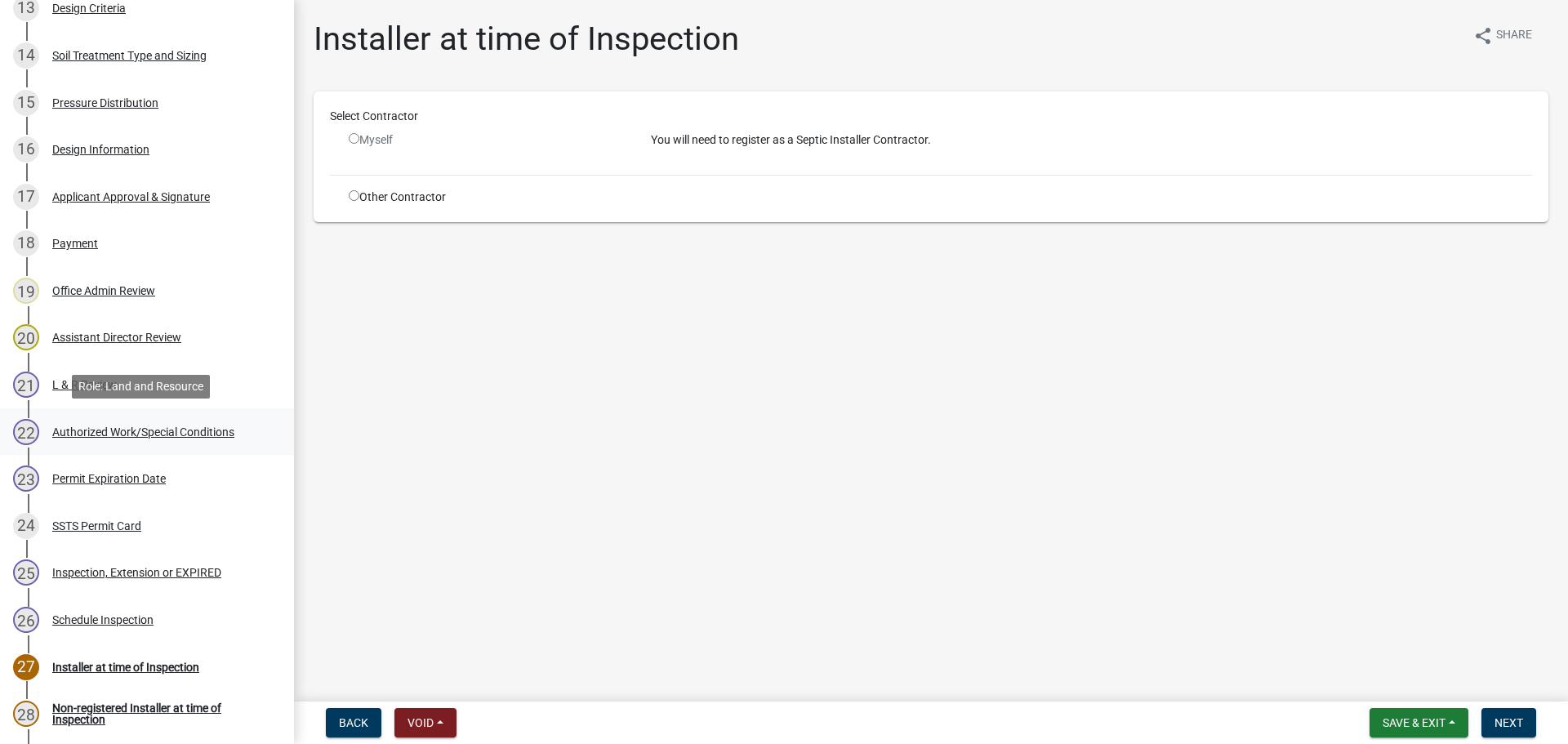
click at [154, 411] on link "22 Authorized Work/Special Conditions" at bounding box center [147, 433] width 294 height 48
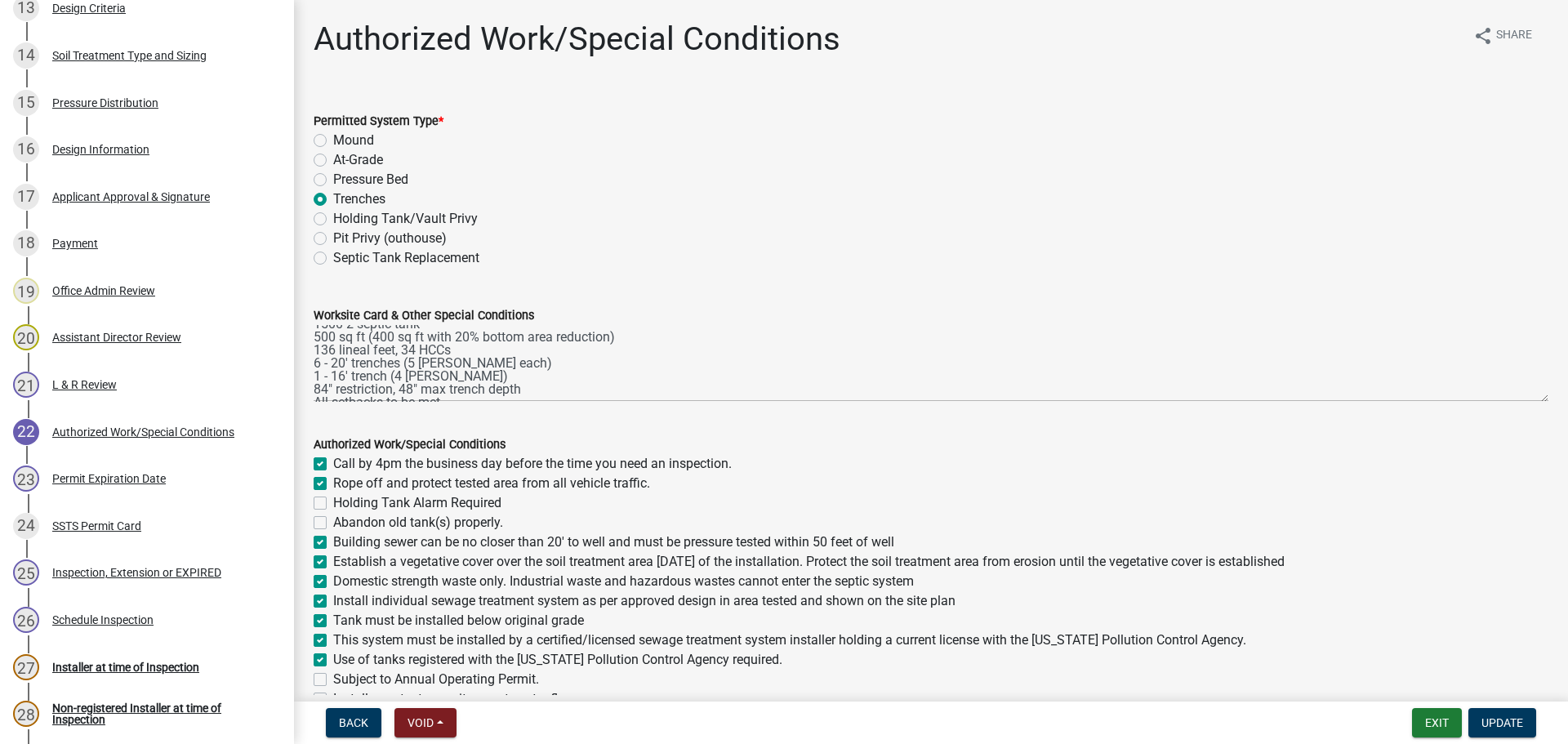
scroll to position [40, 0]
